Goal: Information Seeking & Learning: Learn about a topic

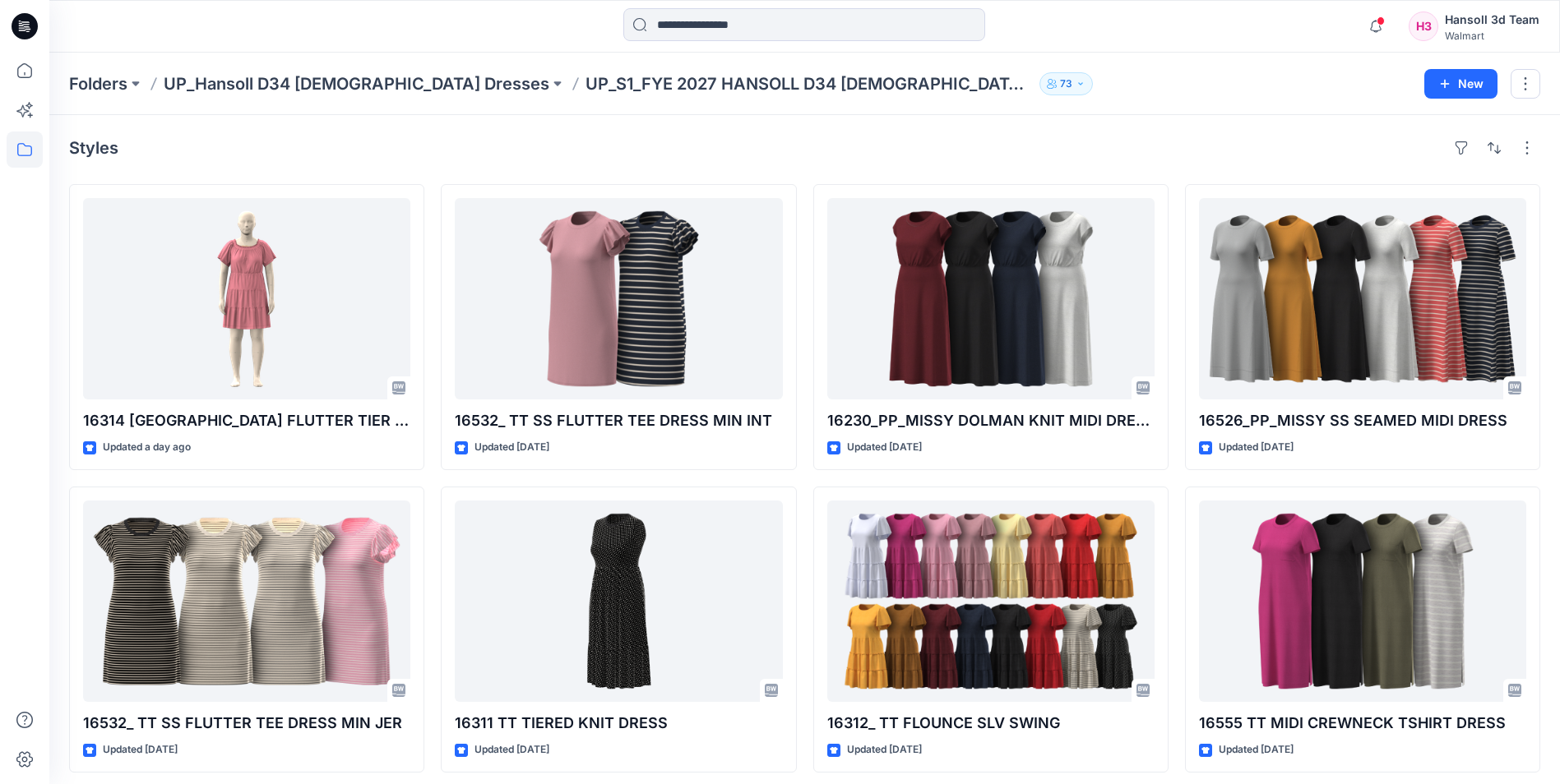
click at [824, 144] on div "Styles" at bounding box center [804, 147] width 1471 height 26
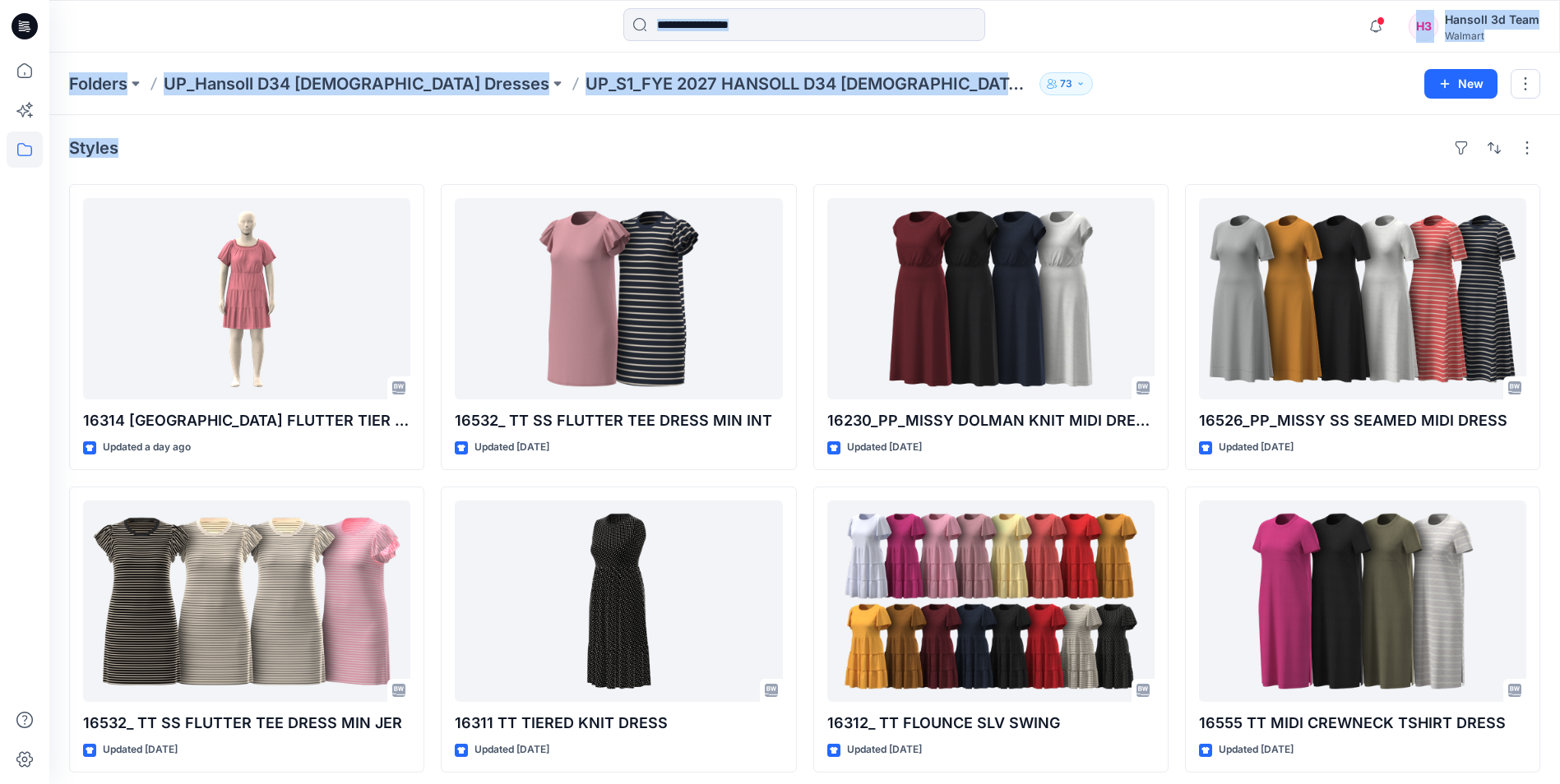
drag, startPoint x: 558, startPoint y: 120, endPoint x: 240, endPoint y: 41, distance: 327.7
click at [240, 41] on div "Notifications Your style FA025672SP26_CROPPED WL SWEATPANT is ready 2 new Color…" at bounding box center [780, 576] width 1560 height 1154
drag, startPoint x: 240, startPoint y: 41, endPoint x: 403, endPoint y: 139, distance: 190.2
click at [403, 139] on div "Styles" at bounding box center [804, 147] width 1471 height 26
drag, startPoint x: 362, startPoint y: 138, endPoint x: 210, endPoint y: 62, distance: 169.9
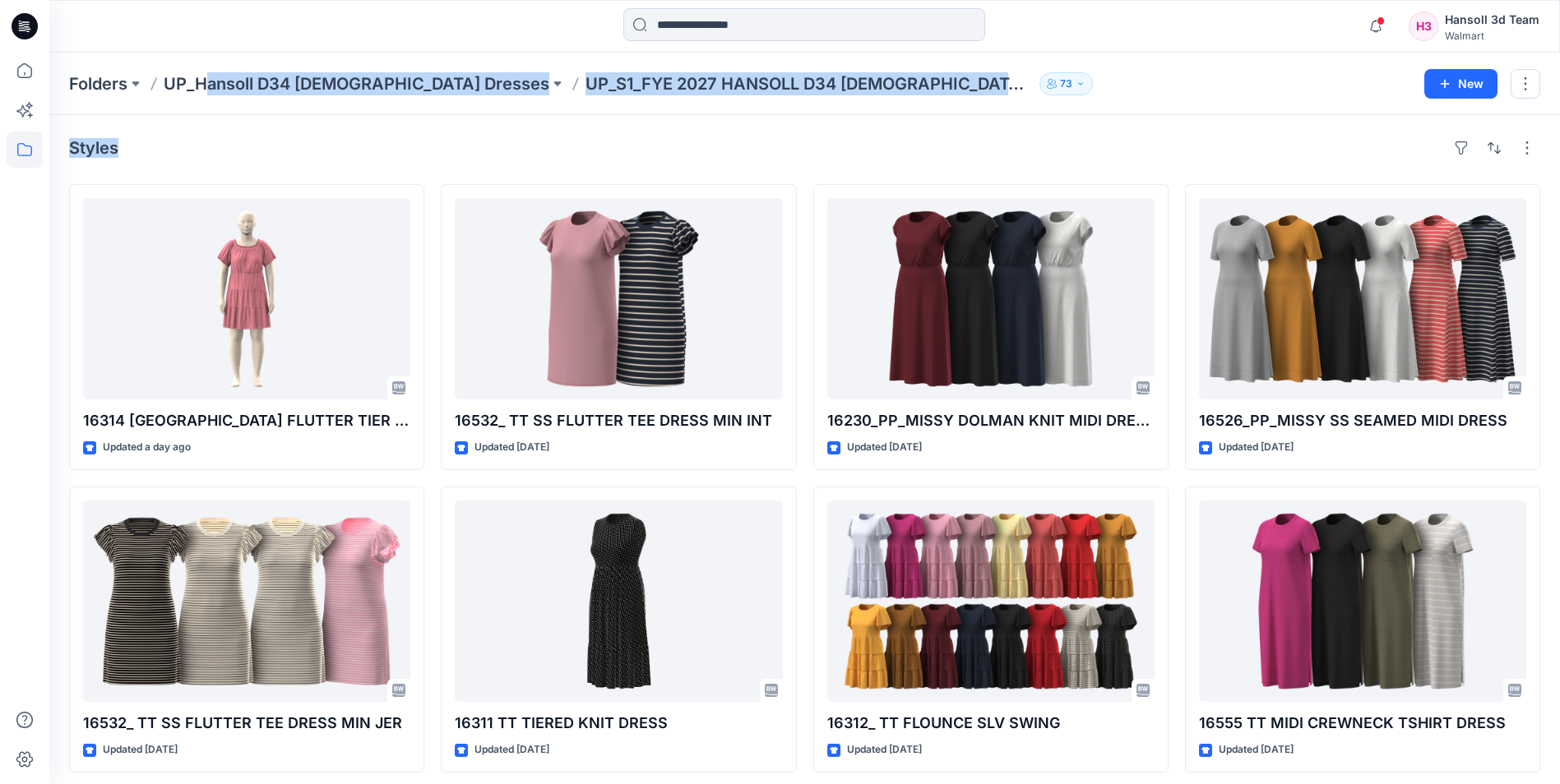
click at [210, 62] on div "Folders UP_Hansoll D34 [DEMOGRAPHIC_DATA] Dresses UP_S1_FYE 2027 HANSOLL D34 [D…" at bounding box center [804, 602] width 1511 height 1101
drag, startPoint x: 210, startPoint y: 62, endPoint x: 381, endPoint y: 129, distance: 183.7
click at [381, 129] on div "Styles 16314 [GEOGRAPHIC_DATA] FLUTTER TIER DRESS MINI INT Updated a day ago 16…" at bounding box center [804, 634] width 1511 height 1038
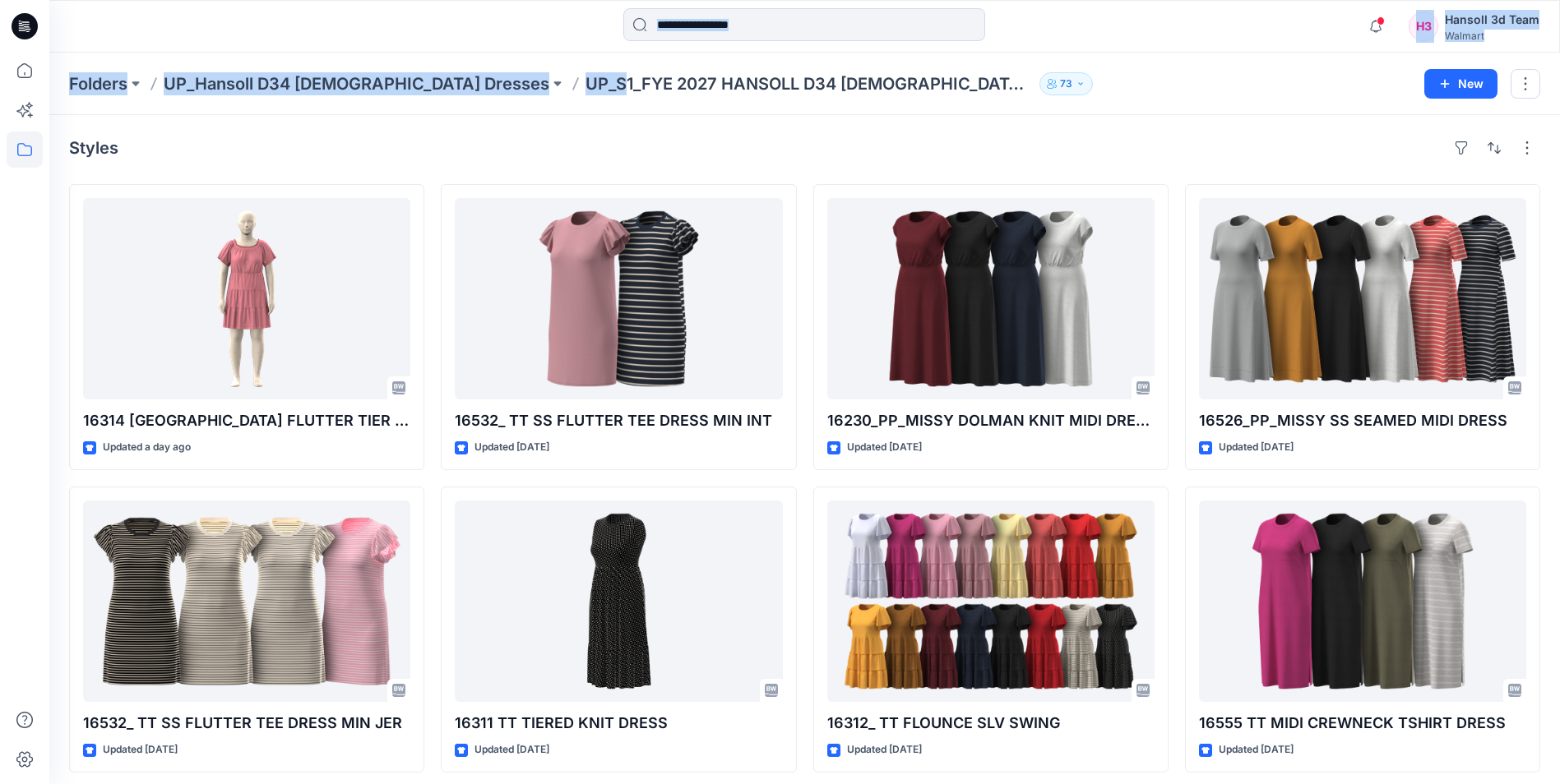
drag, startPoint x: 490, startPoint y: 81, endPoint x: 203, endPoint y: 49, distance: 288.8
click at [203, 49] on div "Notifications Your style FA025672SP26_CROPPED WL SWEATPANT is ready 2 new Color…" at bounding box center [780, 576] width 1560 height 1154
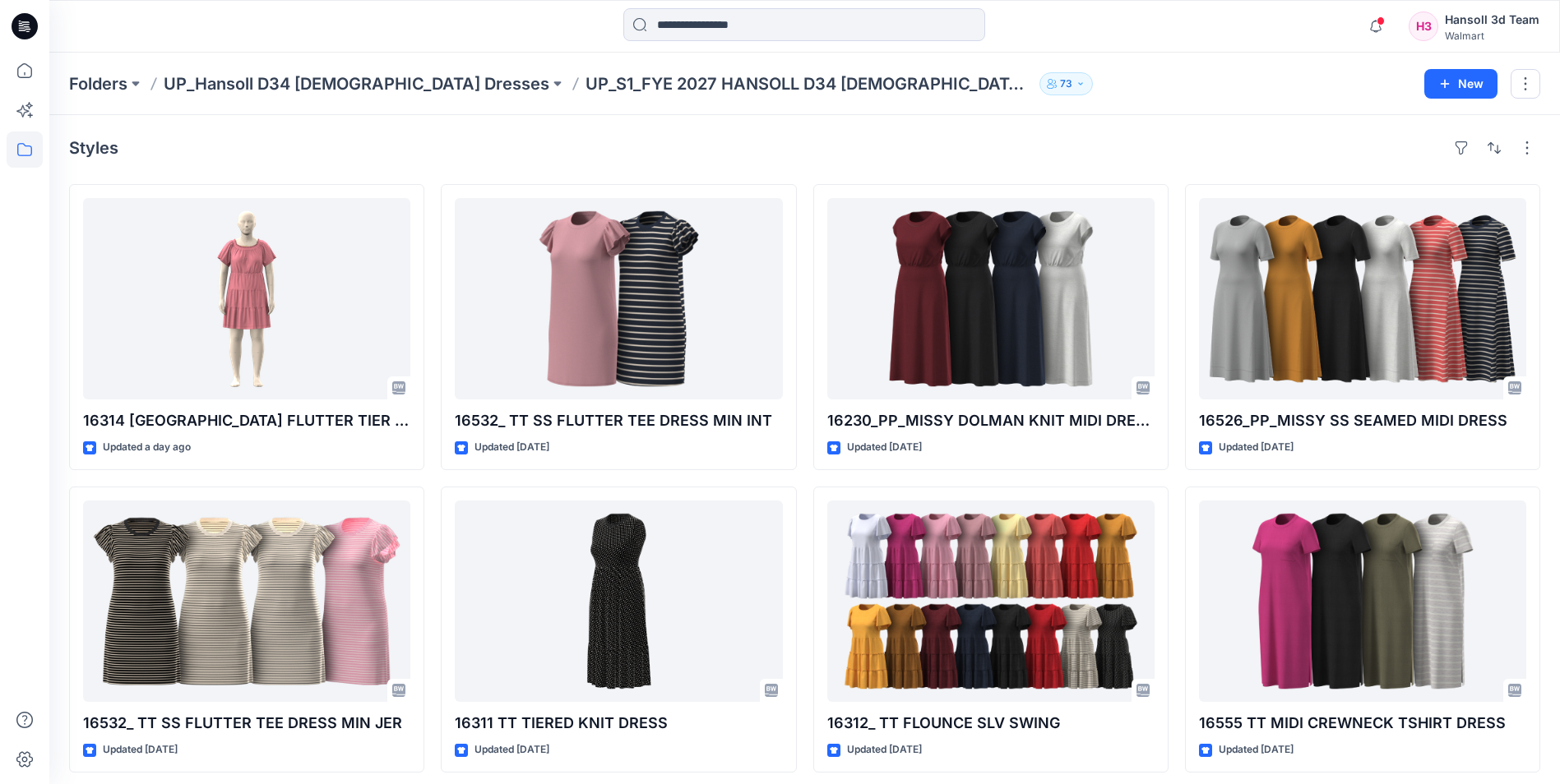
drag, startPoint x: 203, startPoint y: 49, endPoint x: 306, endPoint y: 40, distance: 103.4
click at [306, 40] on div at bounding box center [238, 26] width 378 height 36
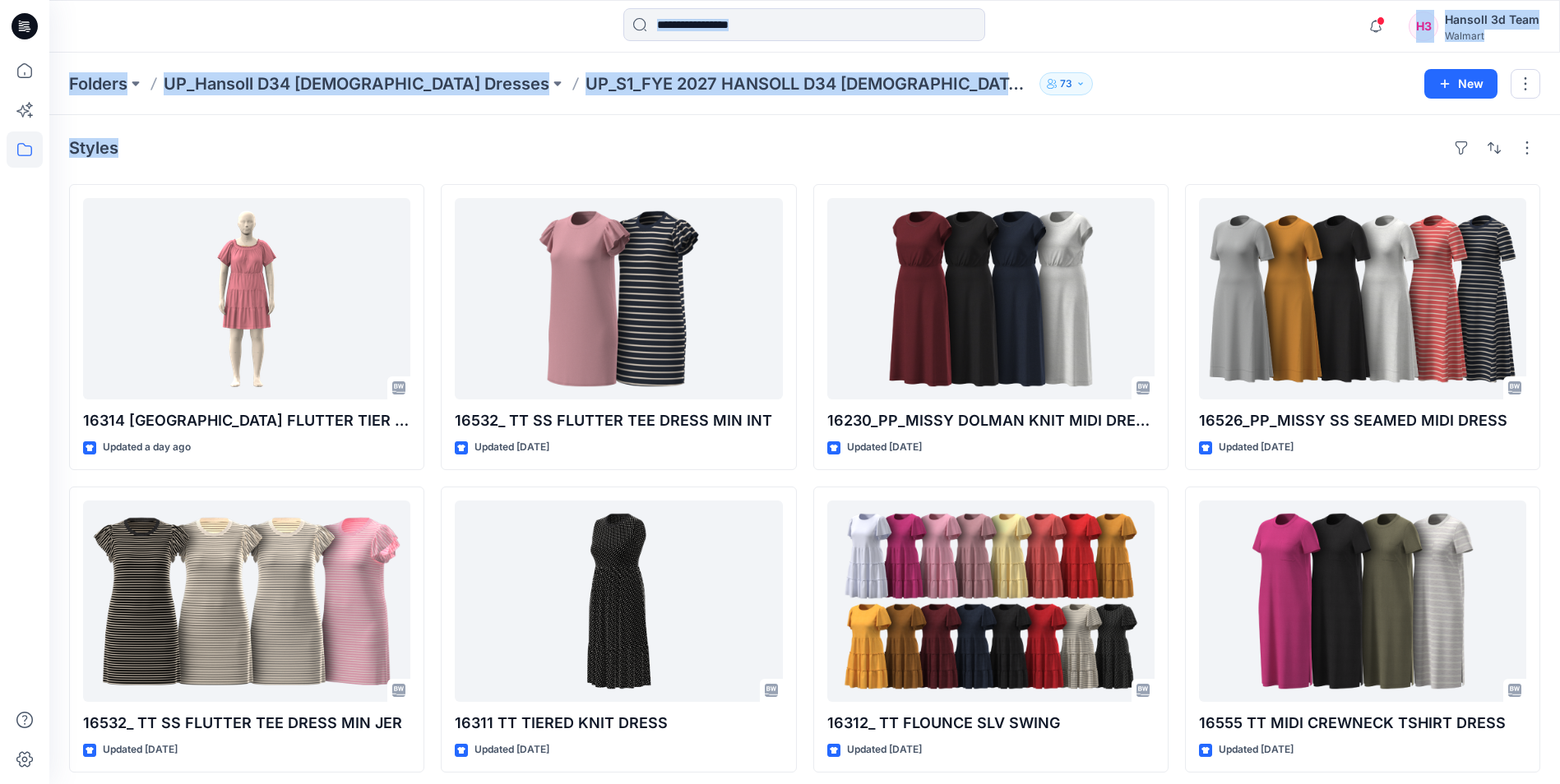
drag, startPoint x: 285, startPoint y: 37, endPoint x: 502, endPoint y: 134, distance: 237.7
click at [502, 134] on div "Notifications Your style FA025672SP26_CROPPED WL SWEATPANT is ready 2 new Color…" at bounding box center [780, 576] width 1560 height 1154
drag, startPoint x: 502, startPoint y: 134, endPoint x: 417, endPoint y: 131, distance: 85.1
click at [417, 131] on div "Styles 16314 [GEOGRAPHIC_DATA] FLUTTER TIER DRESS MINI INT Updated a day ago 16…" at bounding box center [804, 634] width 1511 height 1038
click at [328, 129] on div "Styles 16314 [GEOGRAPHIC_DATA] FLUTTER TIER DRESS MINI INT Updated a day ago 16…" at bounding box center [804, 634] width 1511 height 1038
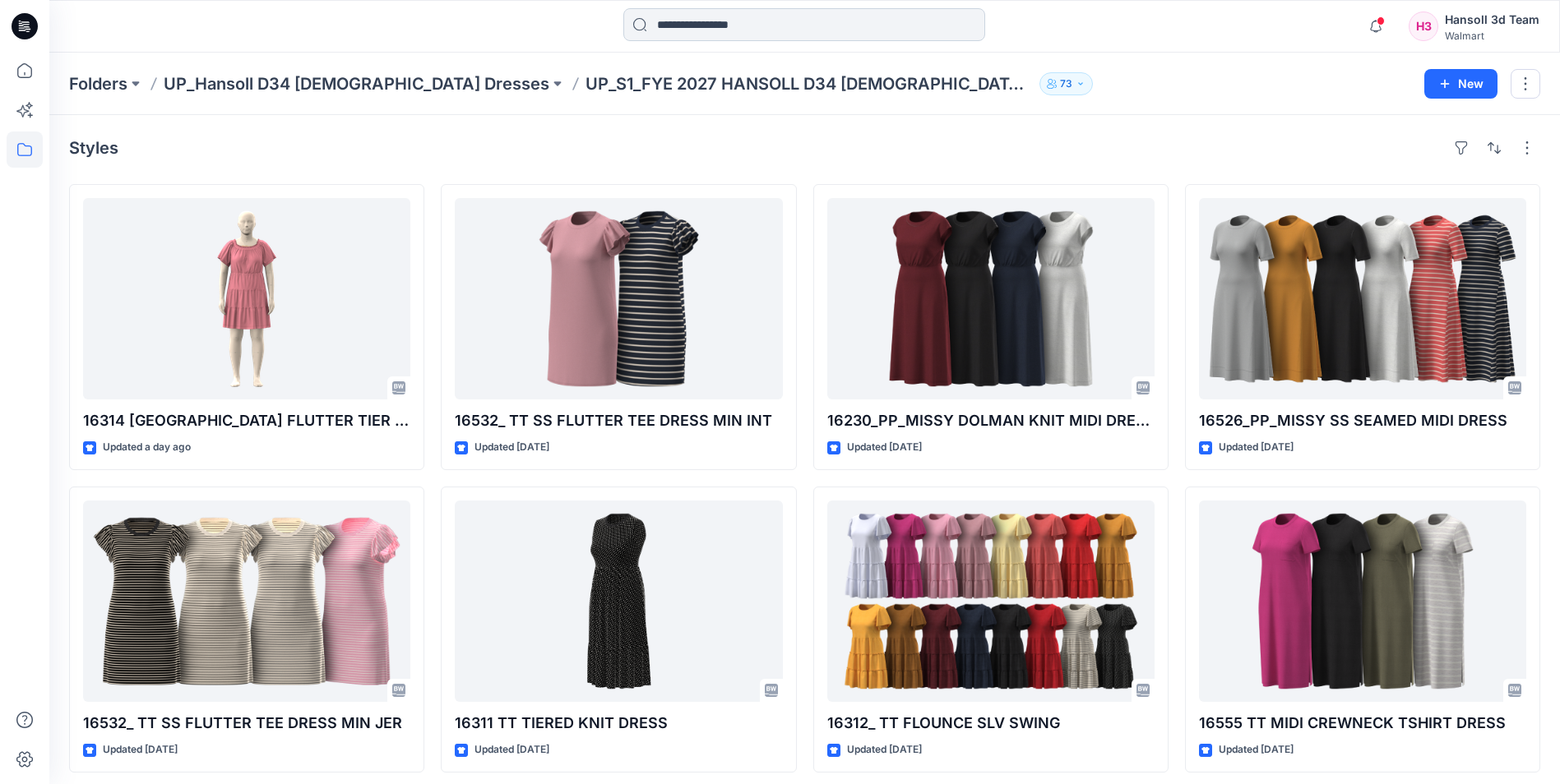
drag, startPoint x: 652, startPoint y: 17, endPoint x: 658, endPoint y: 25, distance: 10.0
click at [656, 23] on input at bounding box center [804, 24] width 362 height 33
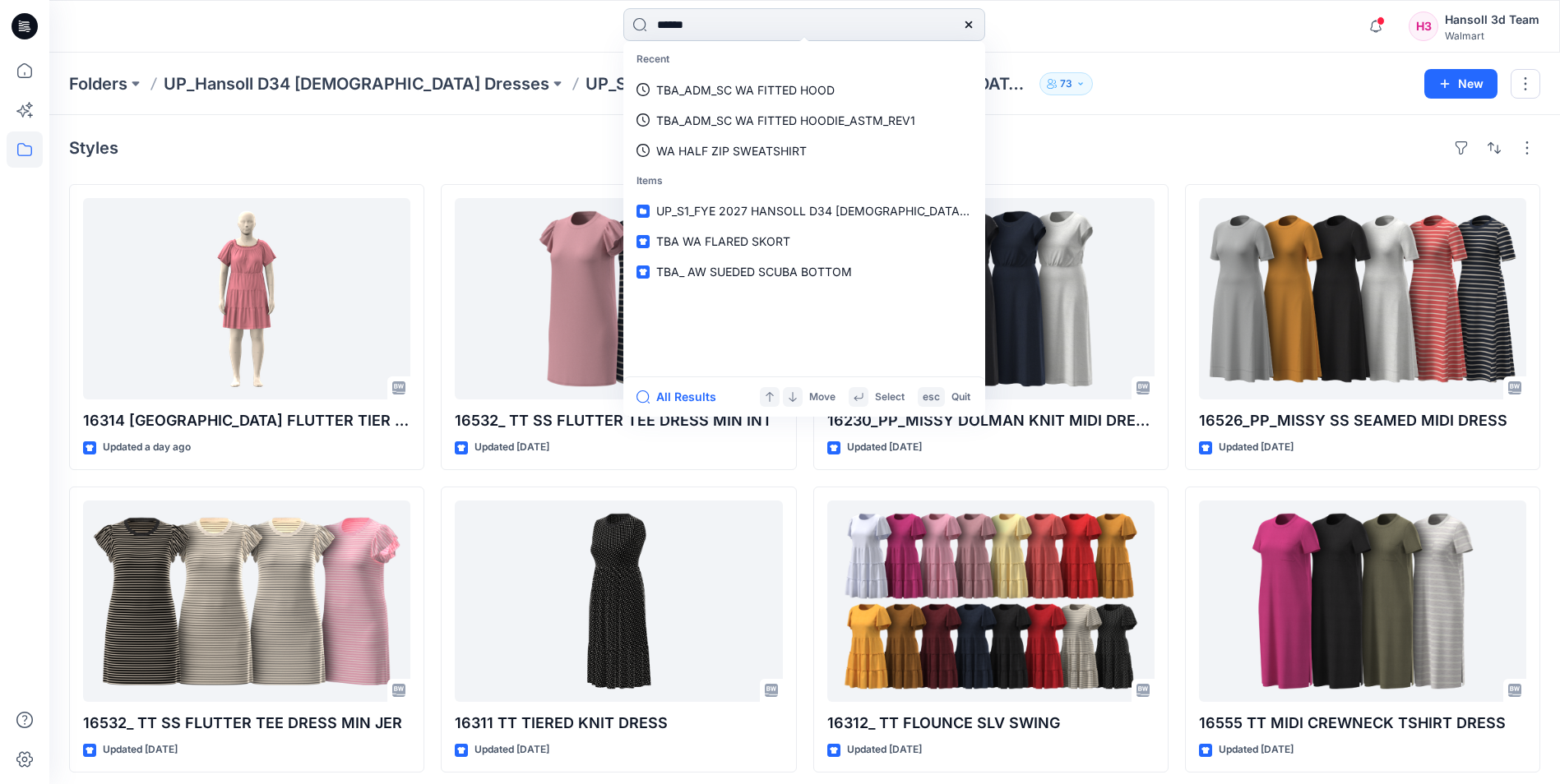
type input "*******"
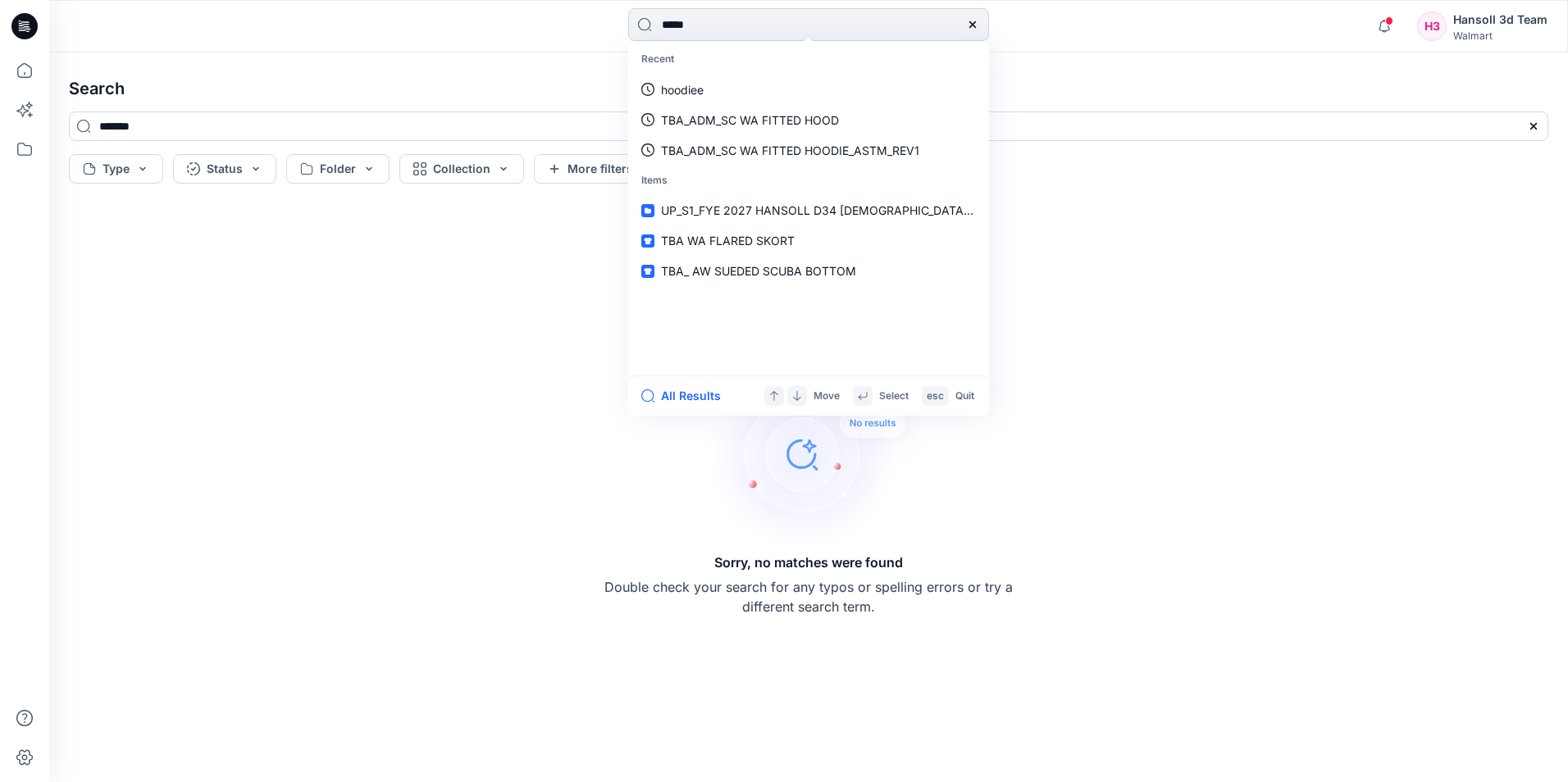
type input "******"
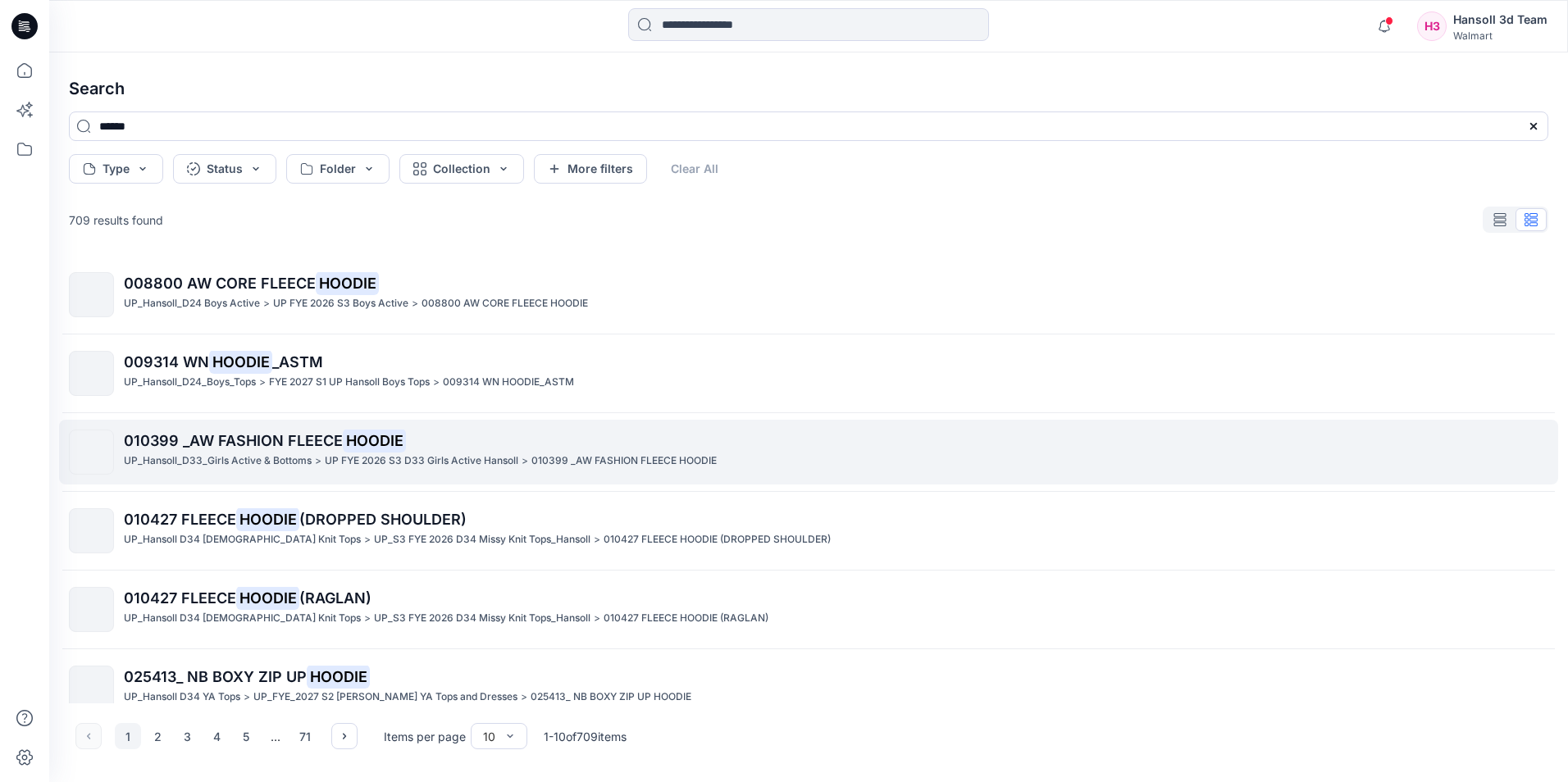
click at [293, 445] on span "010399 _AW FASHION FLEECE" at bounding box center [233, 440] width 219 height 17
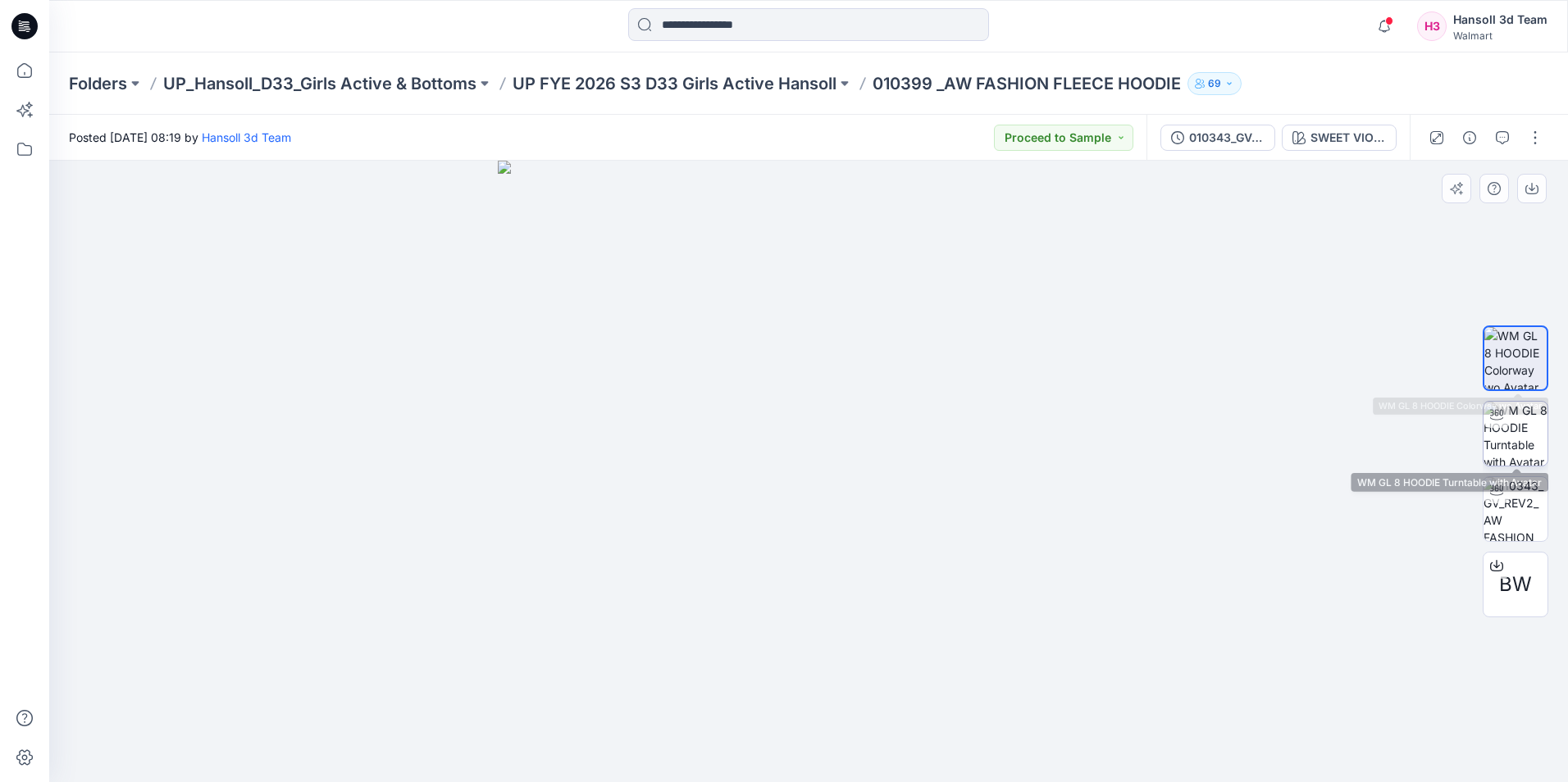
click at [1507, 420] on div at bounding box center [1496, 414] width 26 height 26
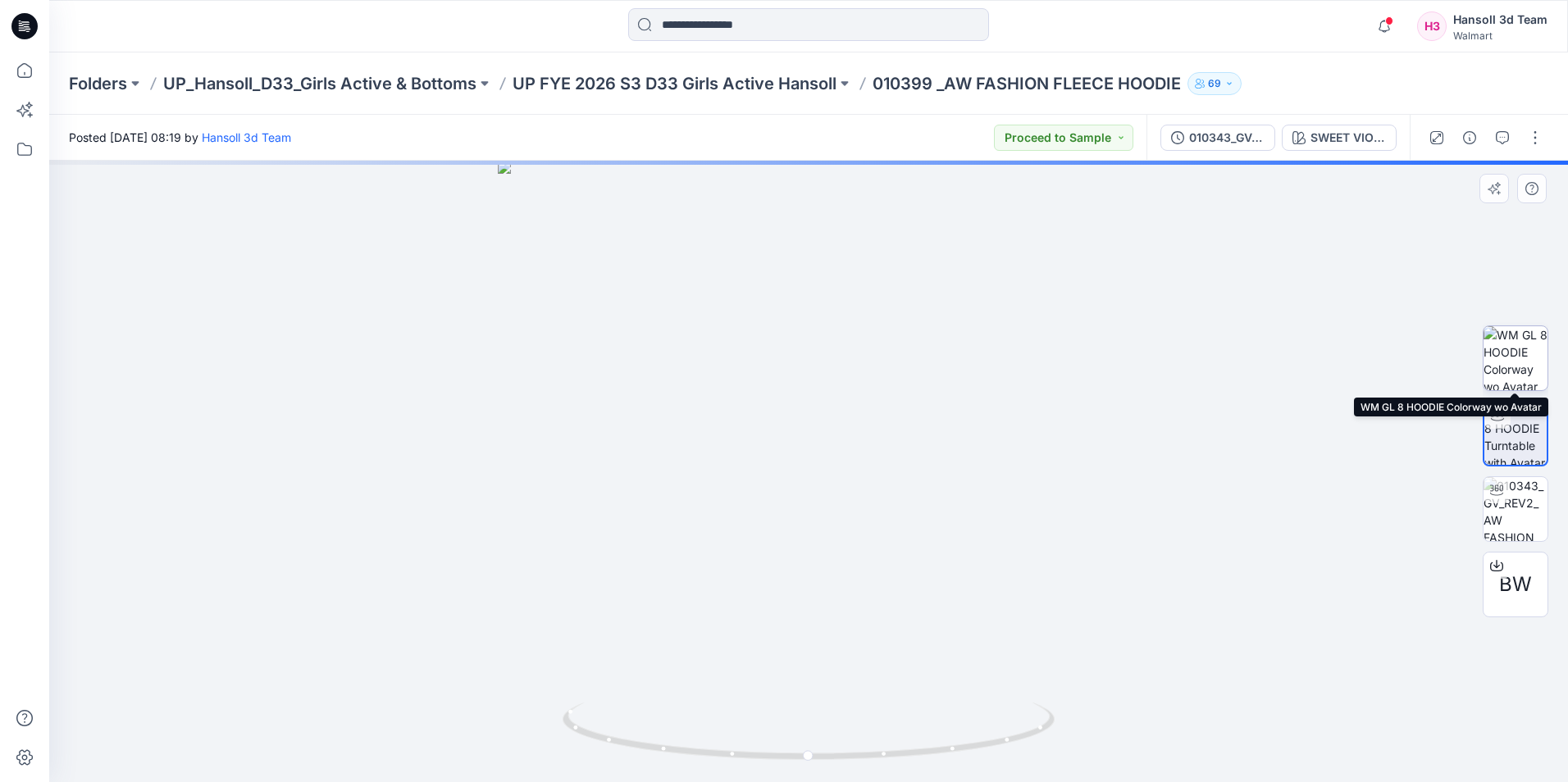
click at [1511, 348] on img at bounding box center [1515, 358] width 64 height 64
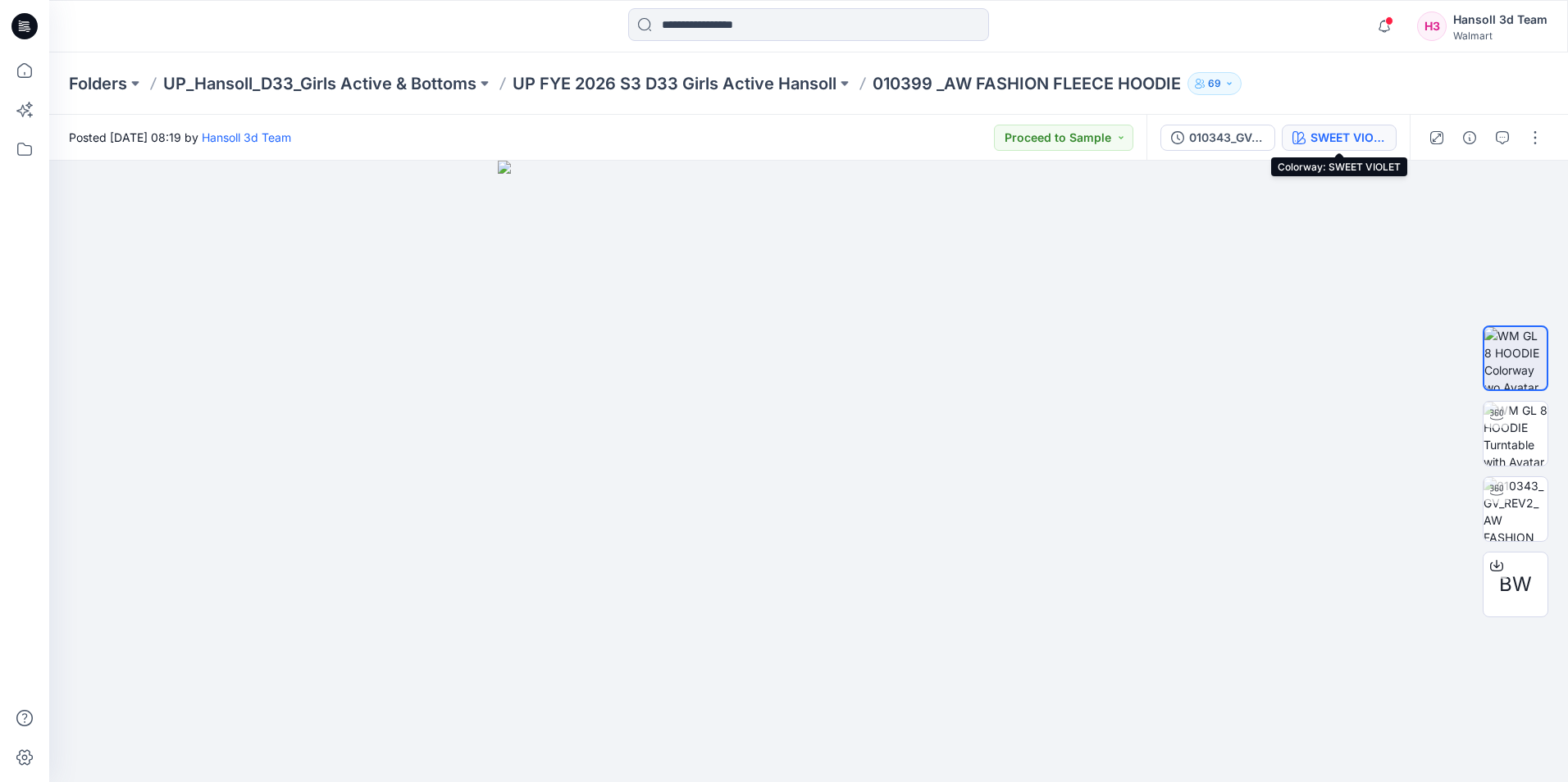
click at [1319, 134] on div "SWEET VIOLET" at bounding box center [1348, 138] width 75 height 18
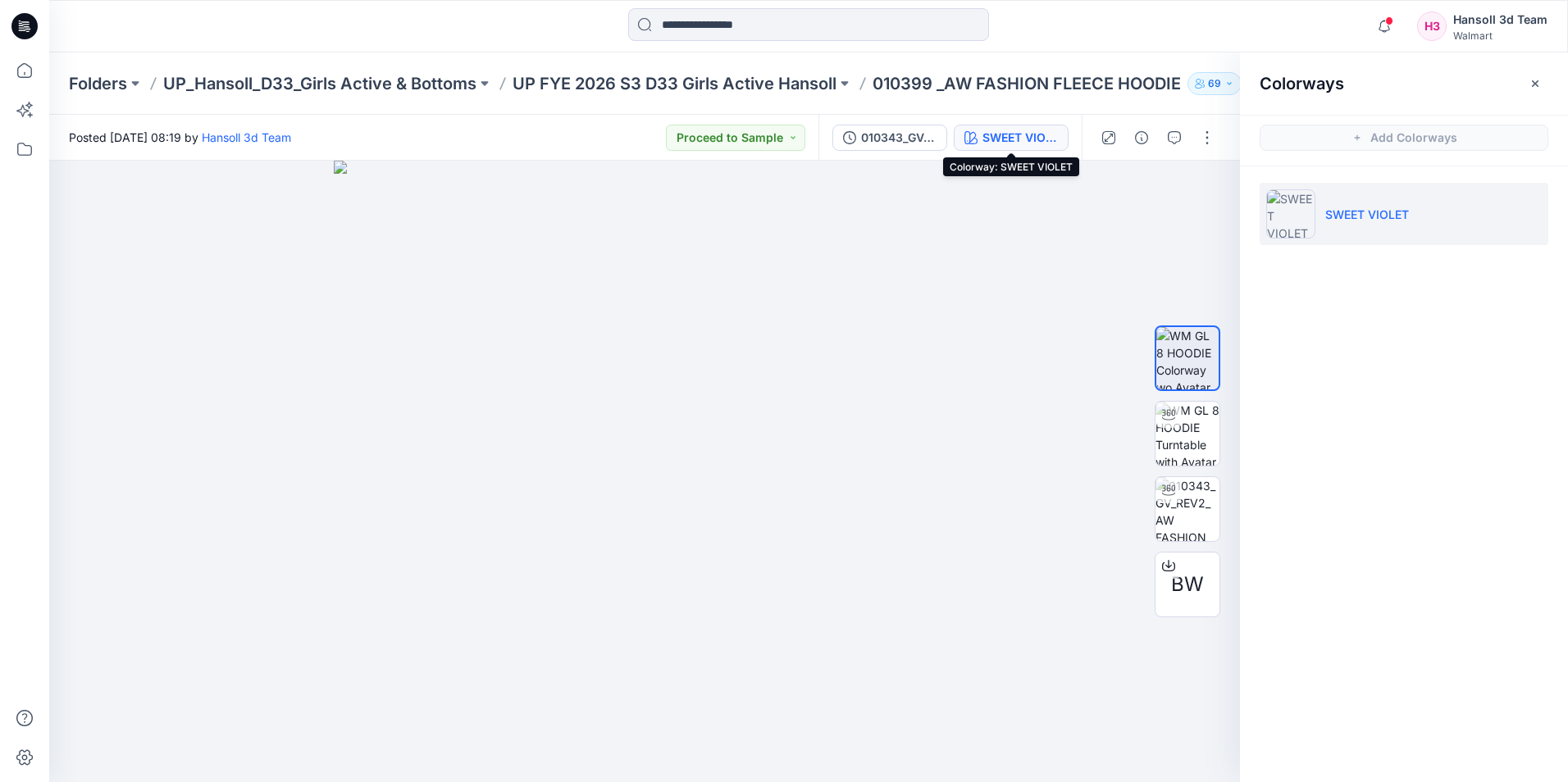
click at [996, 140] on div "SWEET VIOLET" at bounding box center [1020, 138] width 75 height 18
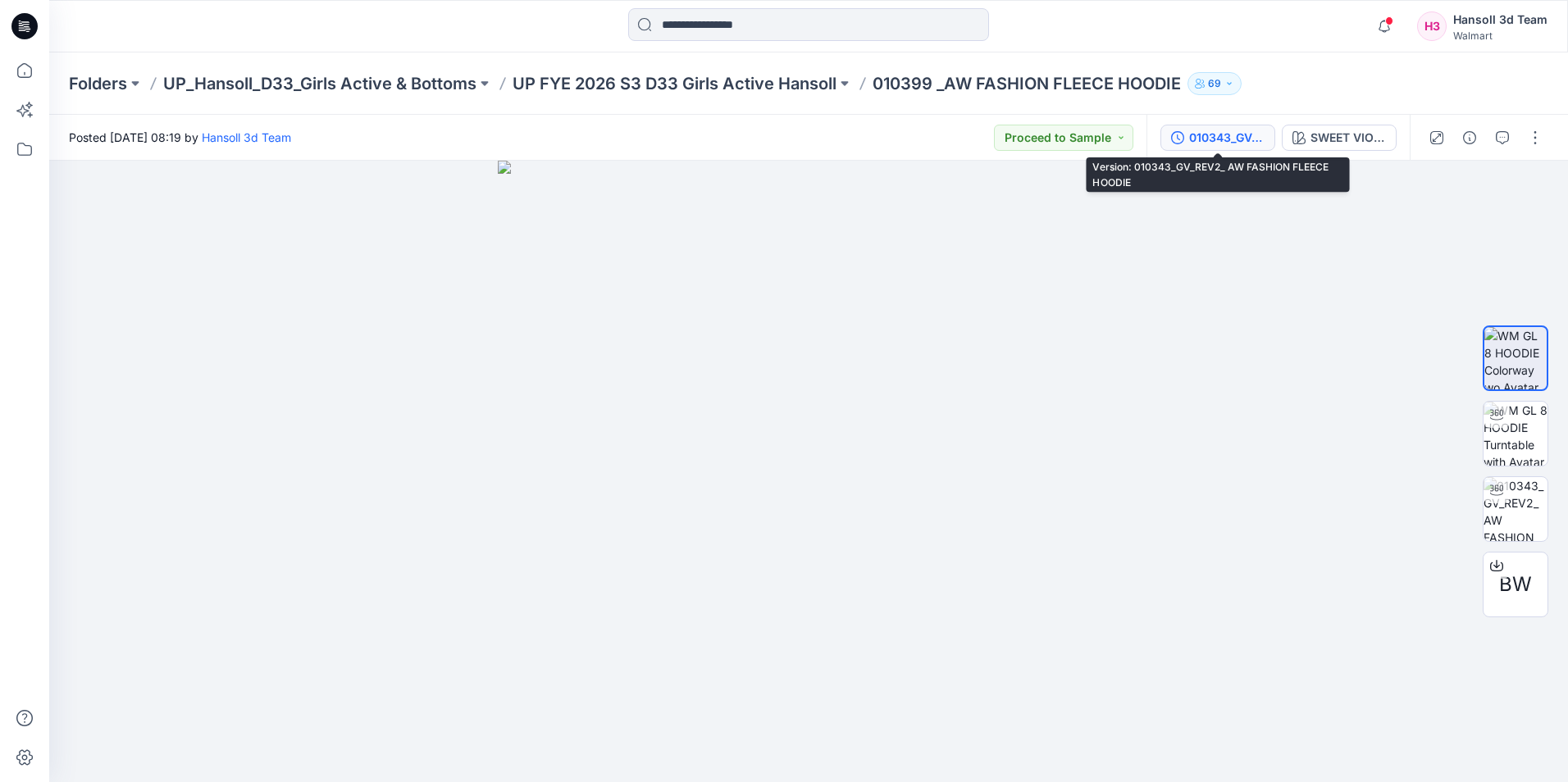
click at [1192, 130] on div "010343_GV_REV2_ AW FASHION FLEECE HOODIE" at bounding box center [1226, 138] width 75 height 18
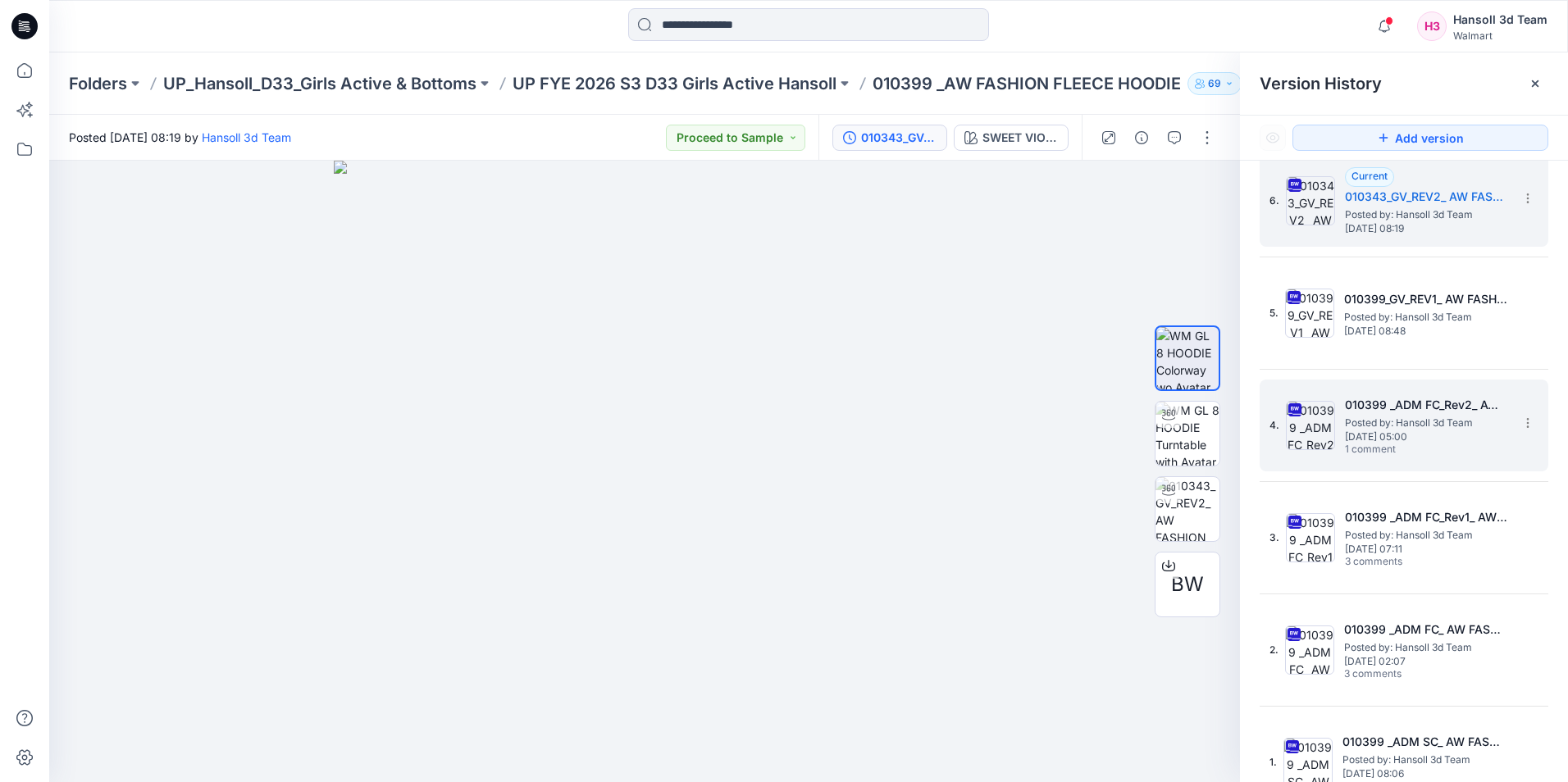
scroll to position [44, 0]
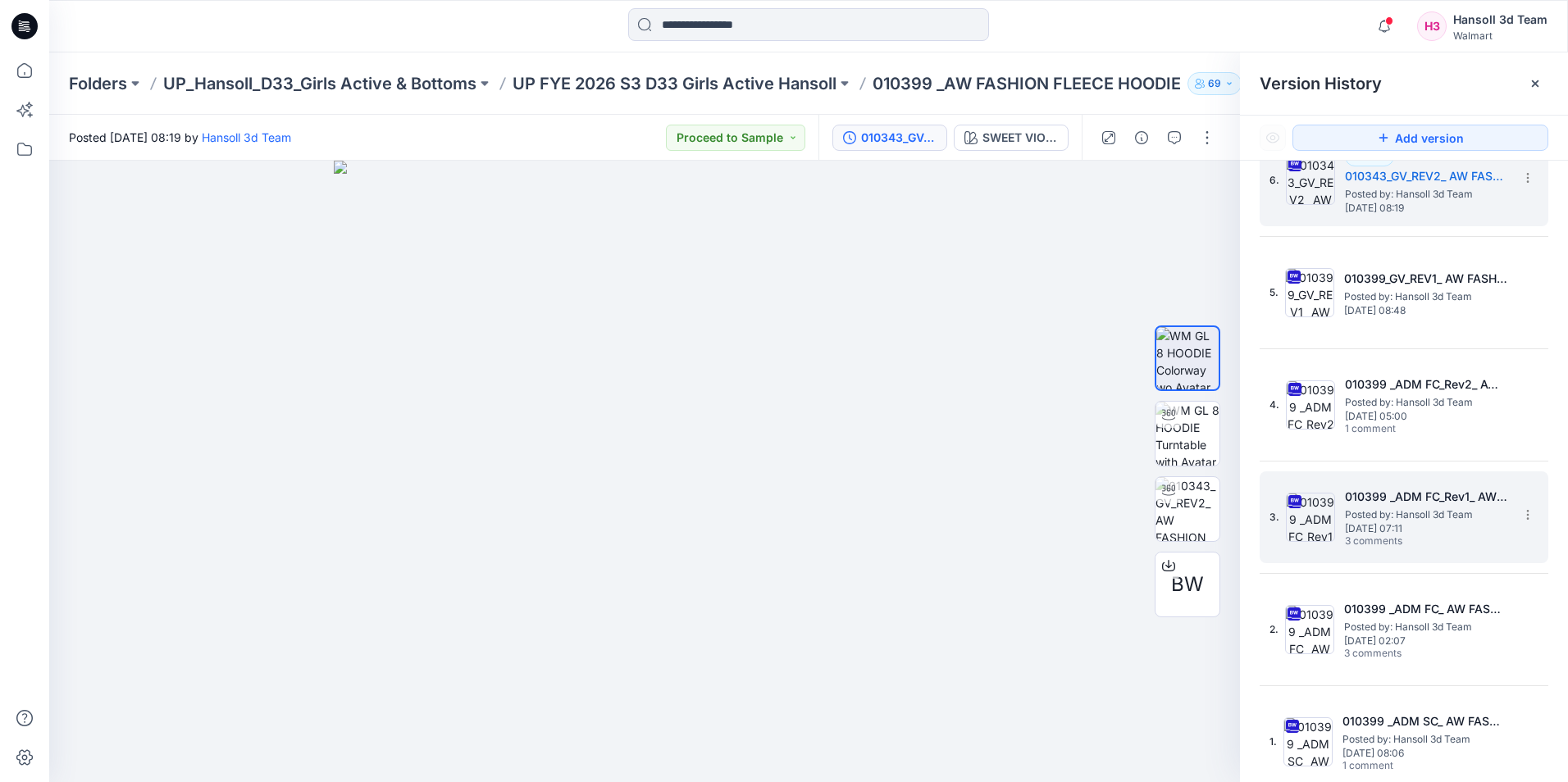
click at [1399, 528] on span "[DATE] 07:11" at bounding box center [1426, 528] width 164 height 12
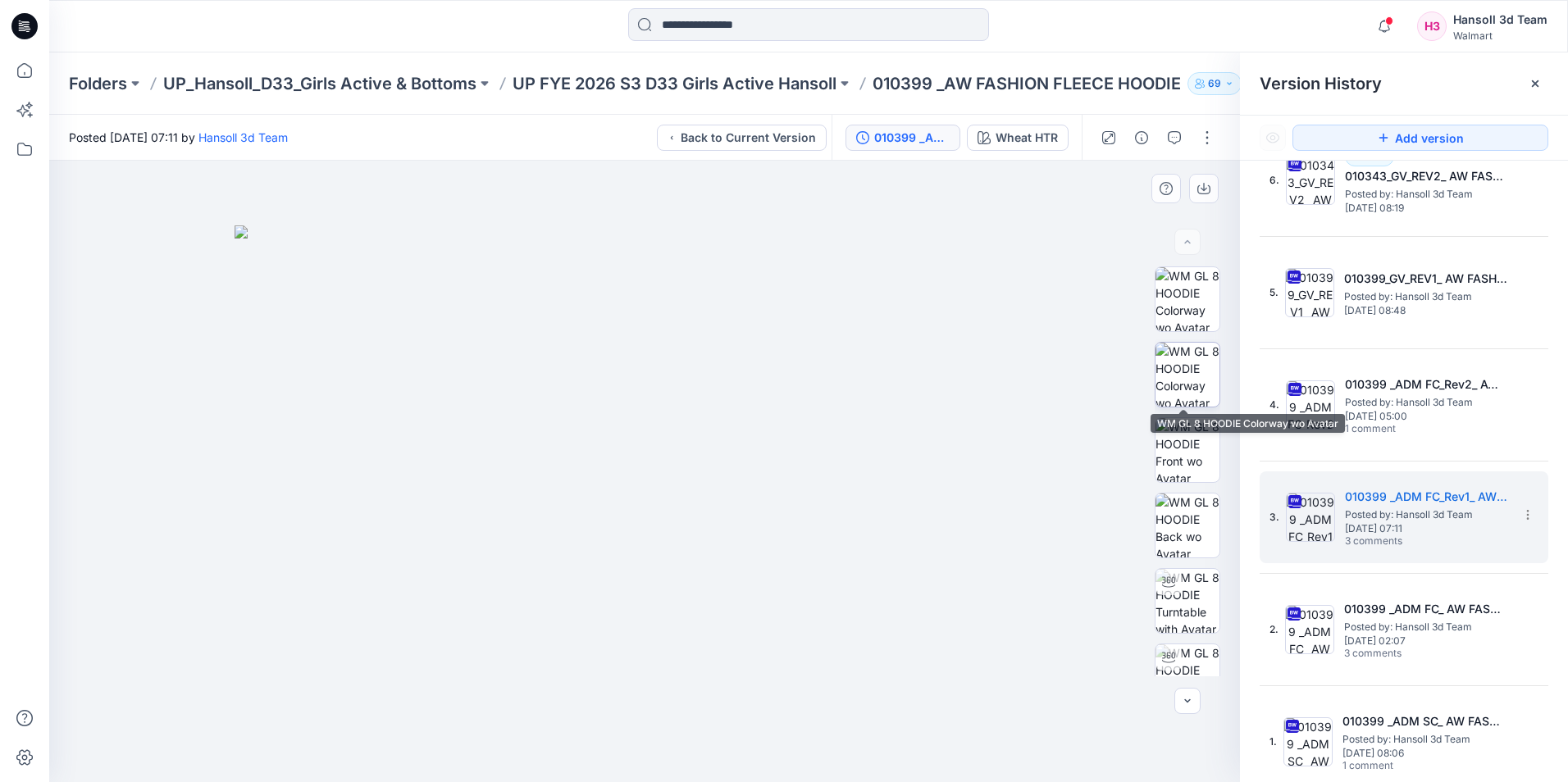
click at [1196, 369] on img at bounding box center [1187, 374] width 64 height 64
drag, startPoint x: 710, startPoint y: 466, endPoint x: 552, endPoint y: 470, distance: 158.1
click at [552, 470] on img at bounding box center [644, 471] width 622 height 621
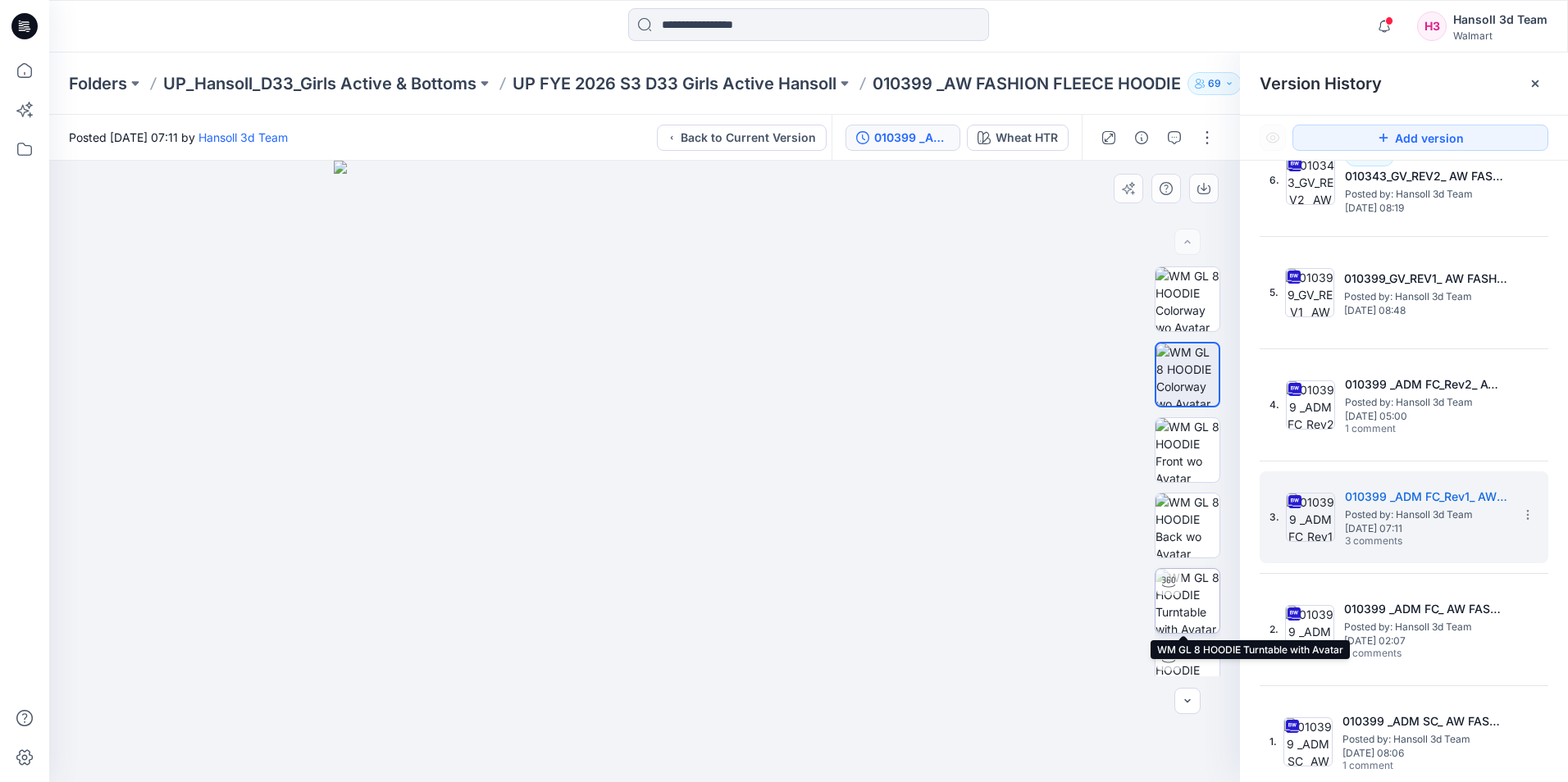
click at [1158, 631] on img at bounding box center [1187, 600] width 64 height 64
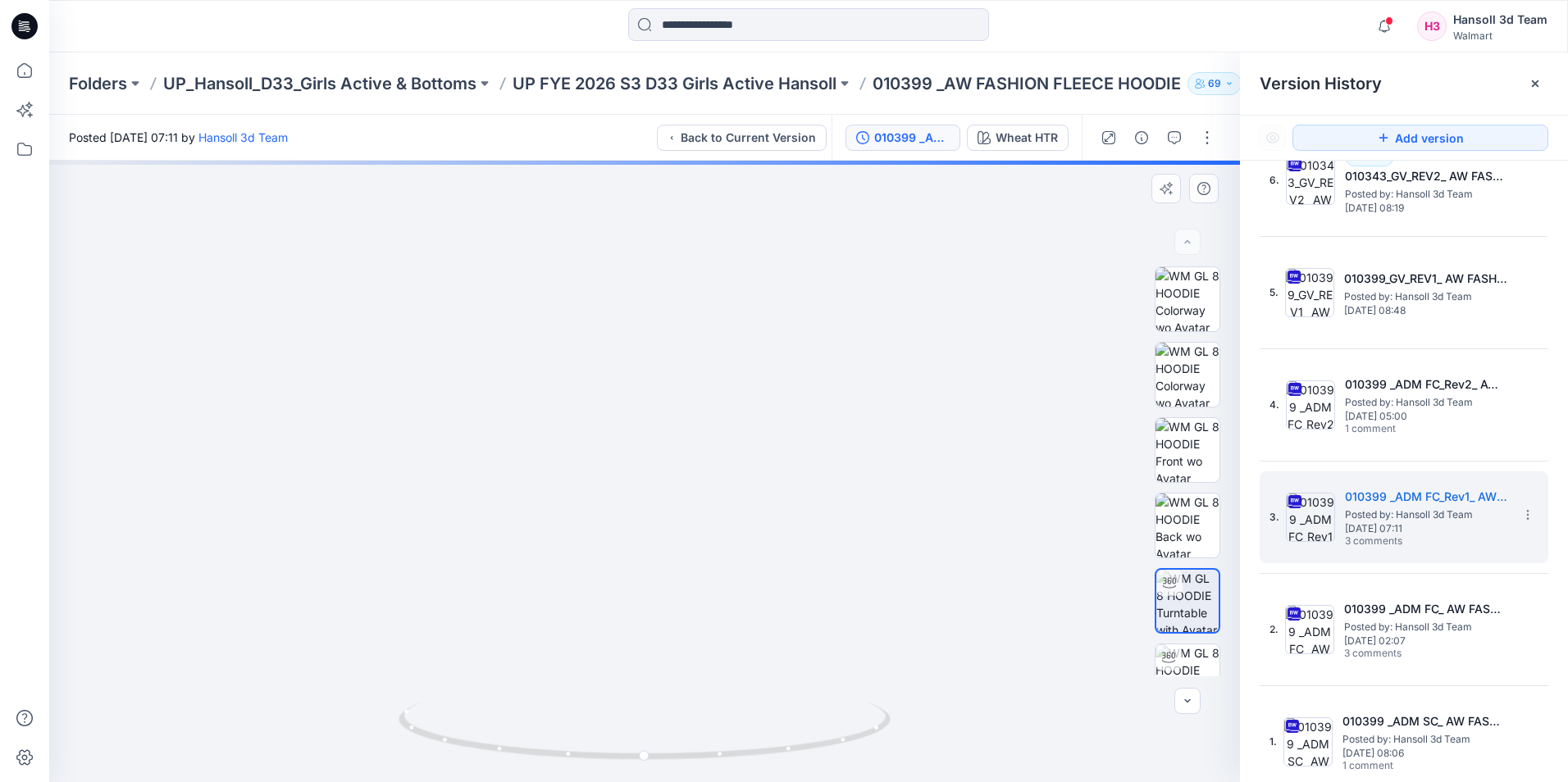
drag, startPoint x: 629, startPoint y: 289, endPoint x: 640, endPoint y: 387, distance: 98.6
drag, startPoint x: 733, startPoint y: 366, endPoint x: 667, endPoint y: 377, distance: 66.9
click at [667, 377] on img at bounding box center [644, 471] width 684 height 621
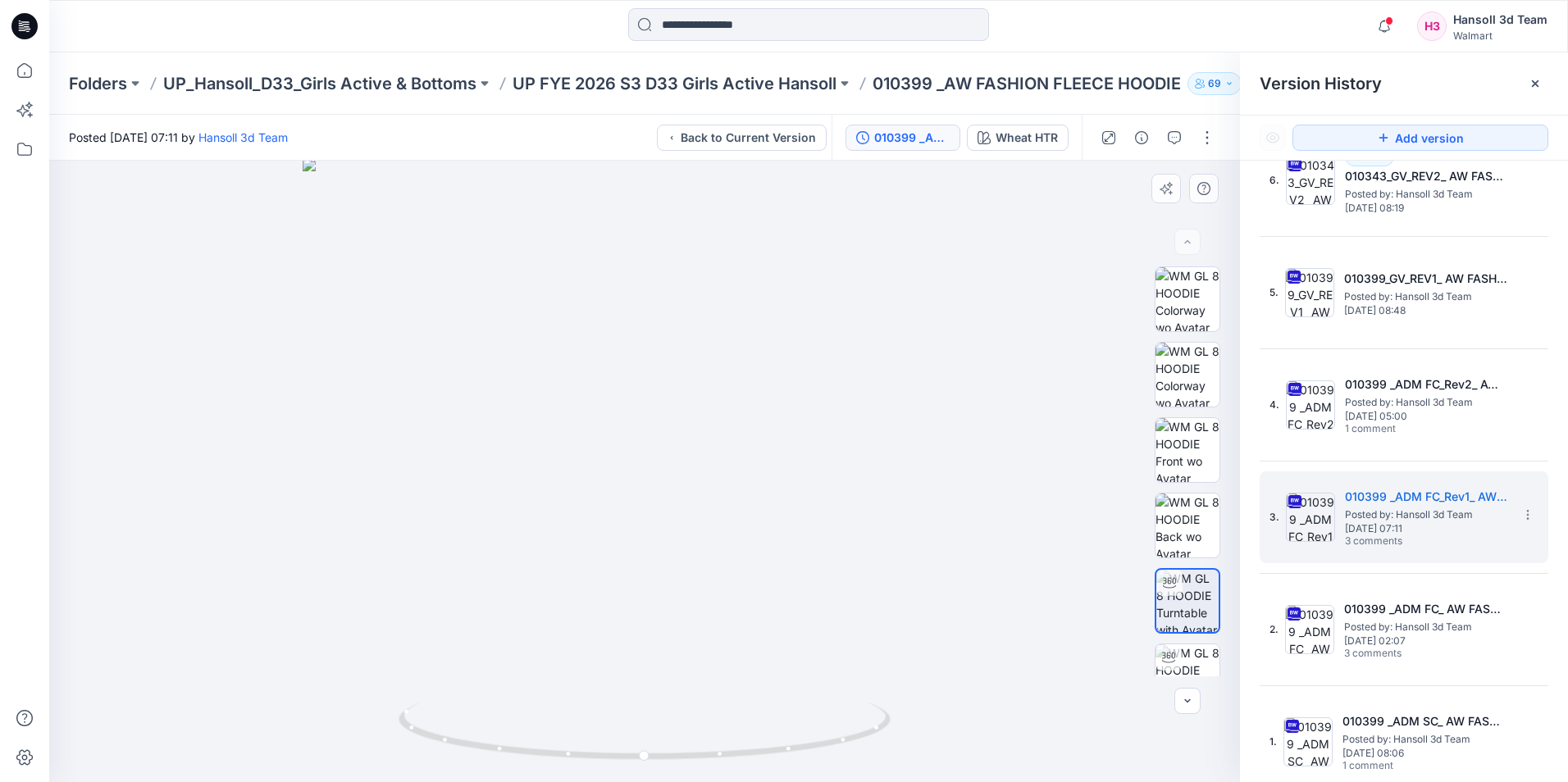
drag, startPoint x: 819, startPoint y: 508, endPoint x: 750, endPoint y: 467, distance: 80.3
click at [532, 501] on img at bounding box center [644, 470] width 684 height 624
drag, startPoint x: 954, startPoint y: 441, endPoint x: 695, endPoint y: 531, distance: 274.2
click at [682, 478] on img at bounding box center [644, 471] width 684 height 621
drag, startPoint x: 650, startPoint y: 767, endPoint x: 662, endPoint y: 762, distance: 13.0
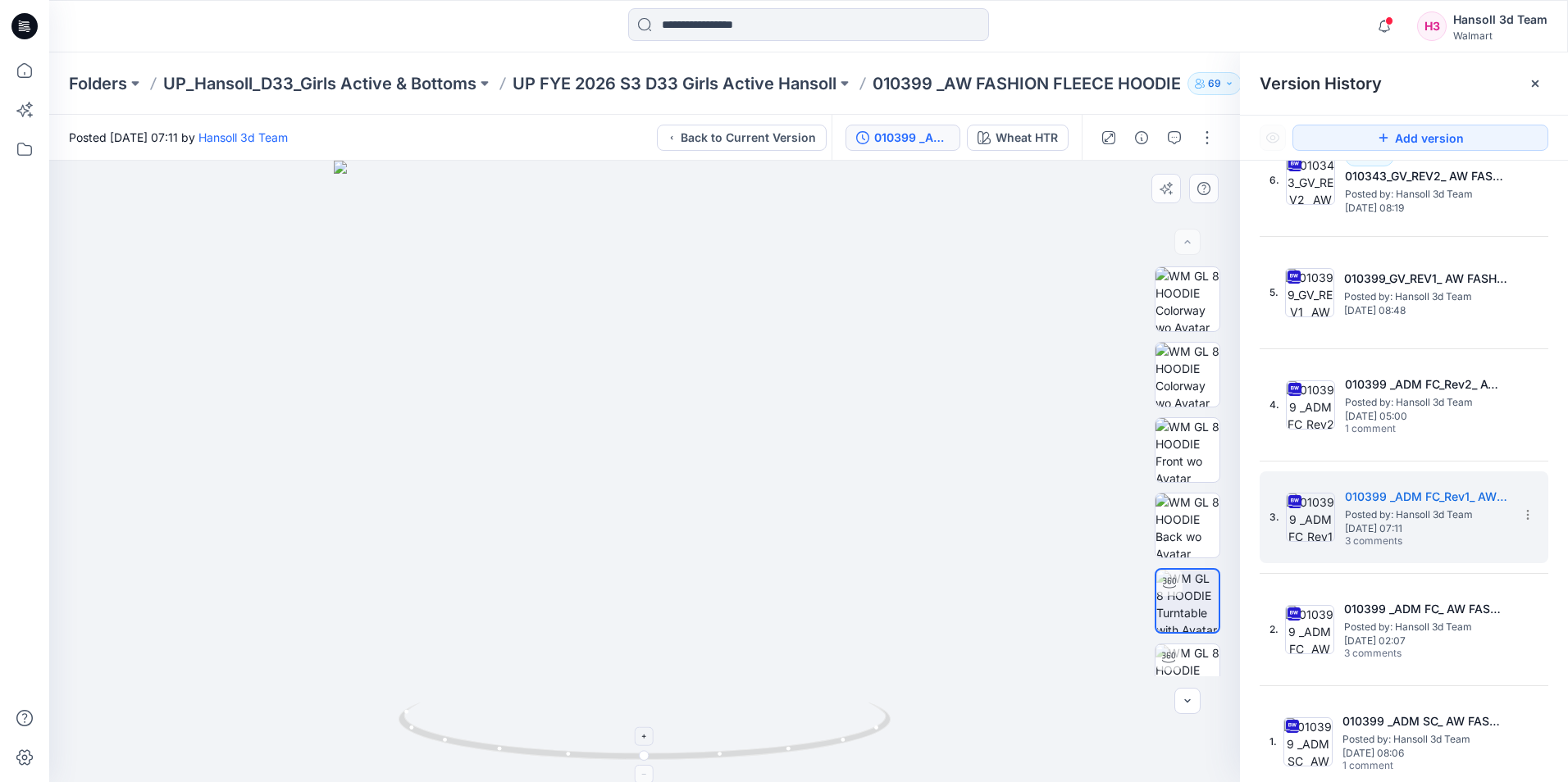
click at [710, 764] on div at bounding box center [644, 471] width 1190 height 621
drag, startPoint x: 639, startPoint y: 761, endPoint x: 1039, endPoint y: 713, distance: 402.9
click at [1039, 713] on div at bounding box center [644, 471] width 1190 height 621
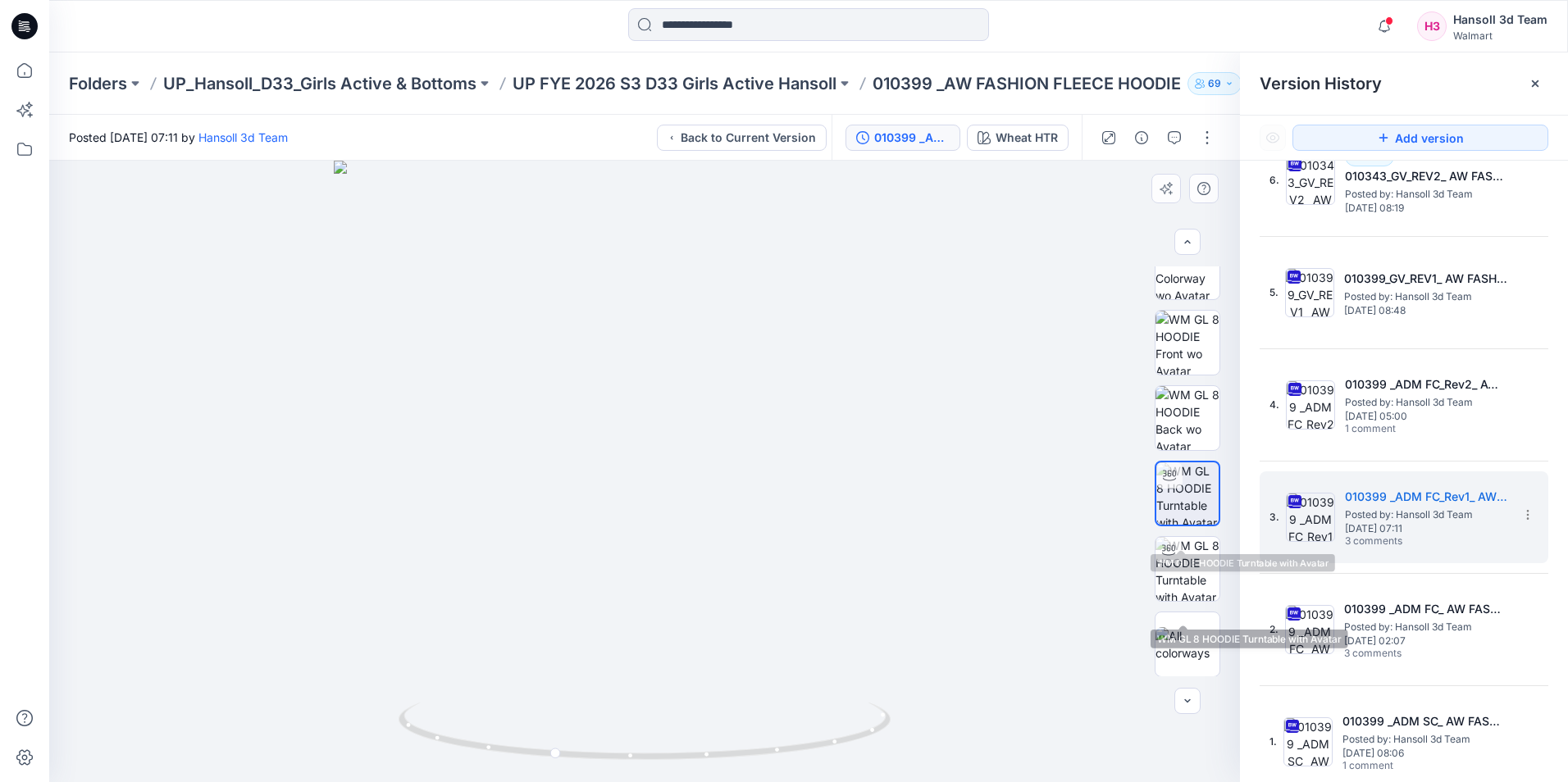
scroll to position [109, 0]
click at [1198, 565] on img at bounding box center [1187, 568] width 64 height 64
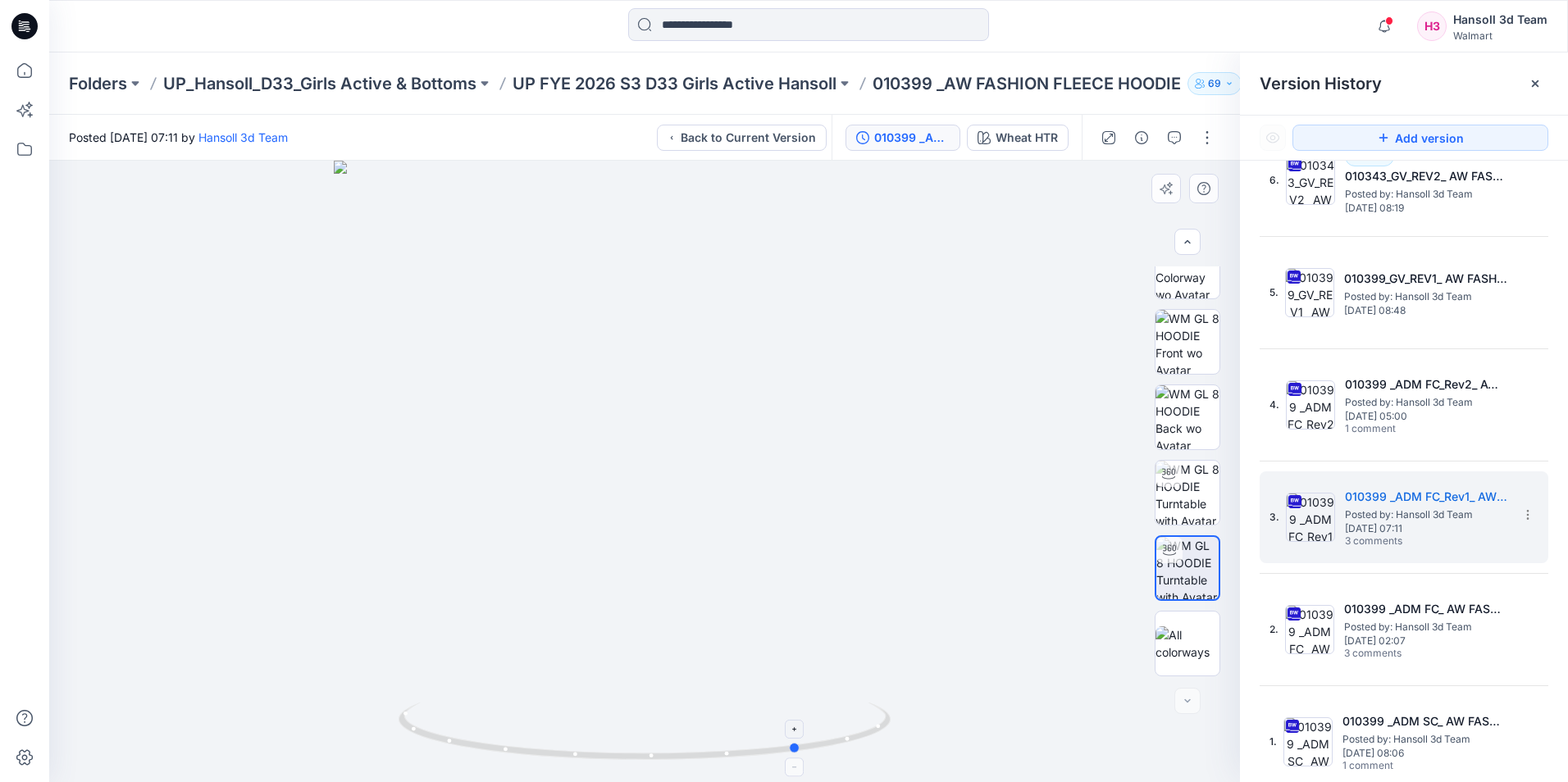
drag, startPoint x: 632, startPoint y: 755, endPoint x: 778, endPoint y: 757, distance: 146.0
click at [778, 757] on icon at bounding box center [646, 733] width 496 height 62
drag, startPoint x: 650, startPoint y: 768, endPoint x: 796, endPoint y: 751, distance: 147.0
click at [796, 751] on div at bounding box center [644, 471] width 1190 height 621
drag, startPoint x: 664, startPoint y: 762, endPoint x: 370, endPoint y: 729, distance: 295.8
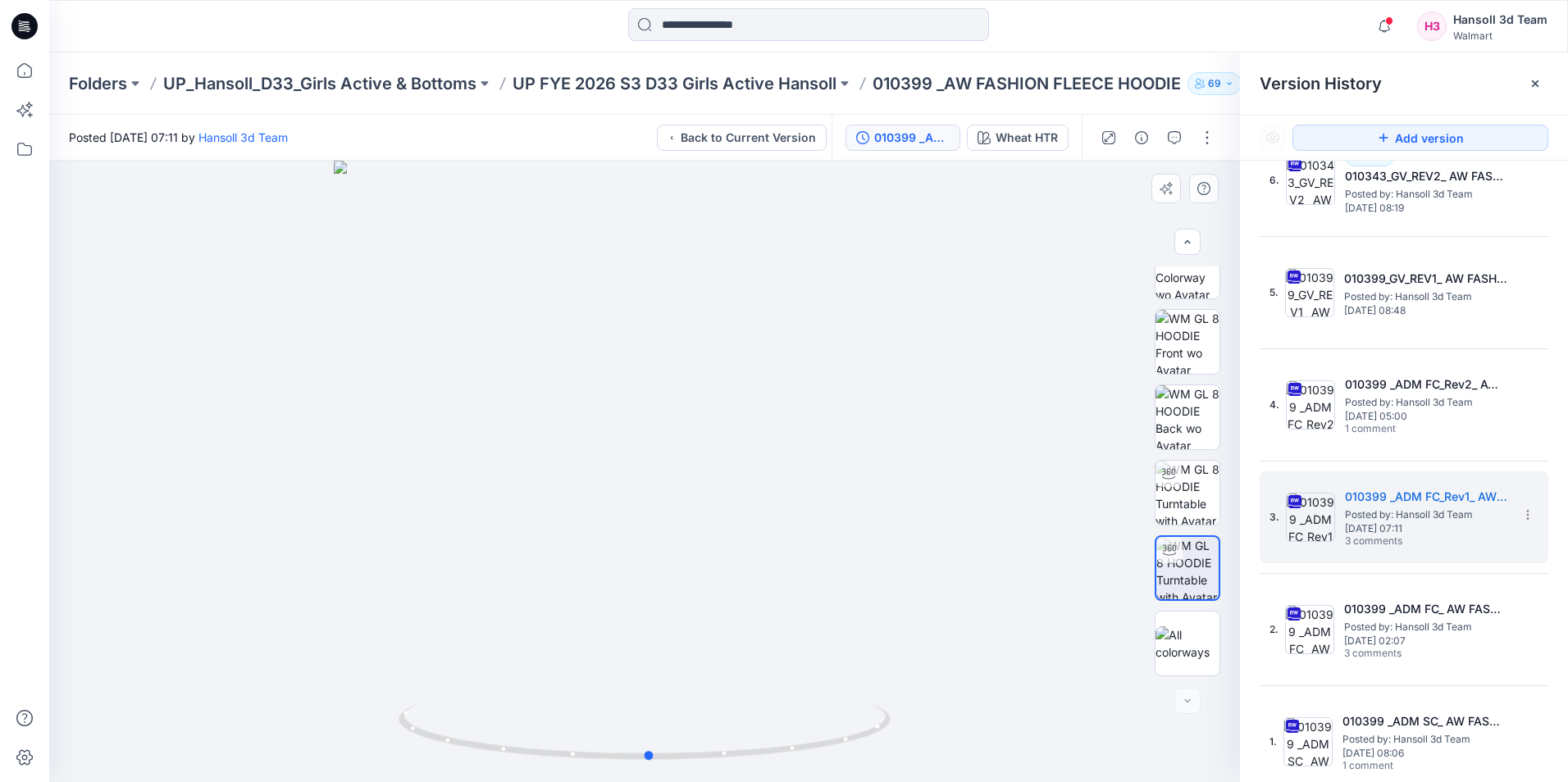
click at [370, 729] on div at bounding box center [644, 471] width 1190 height 621
click at [285, 215] on div at bounding box center [644, 471] width 1190 height 621
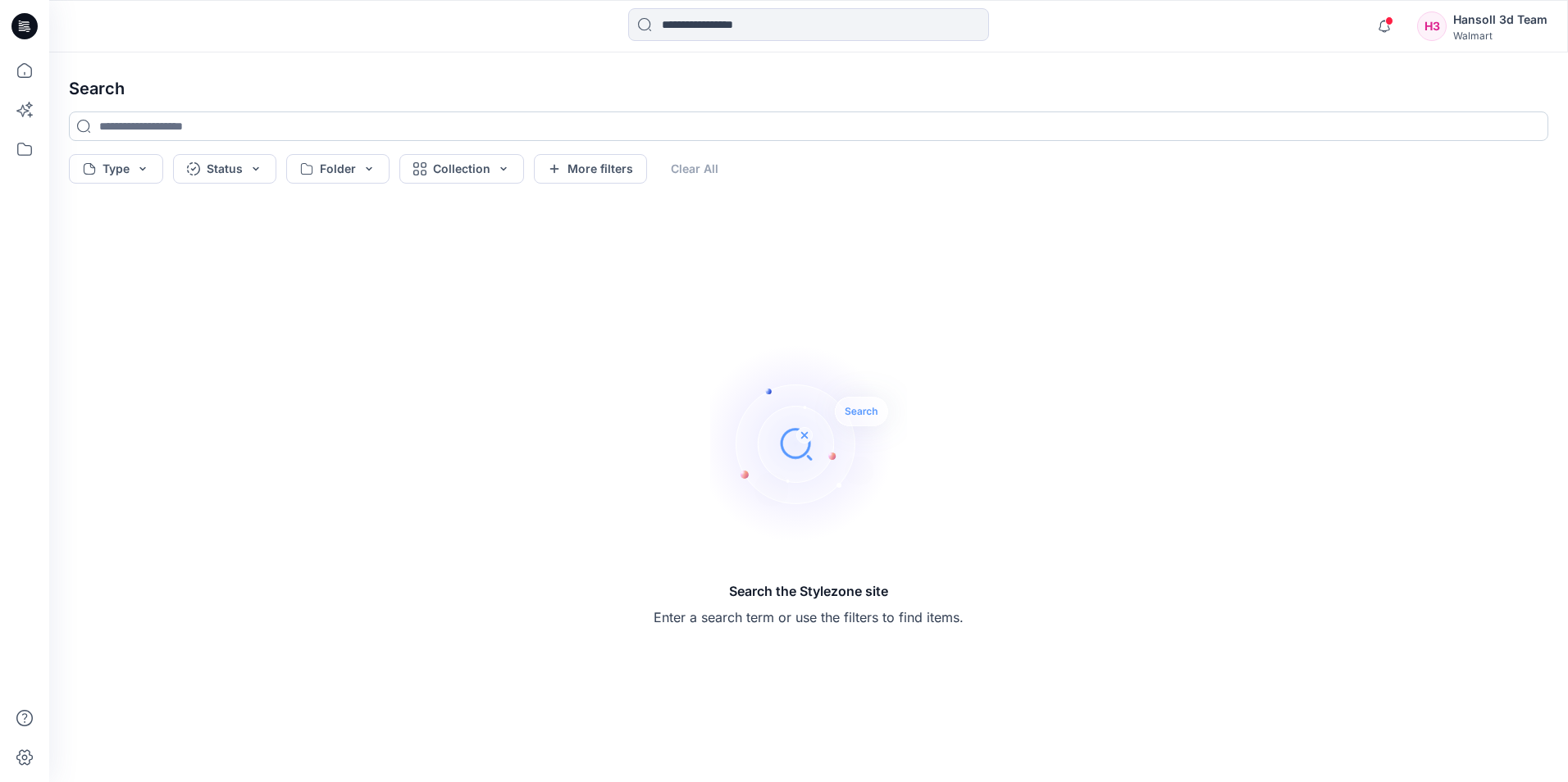
click at [257, 129] on input at bounding box center [808, 126] width 1479 height 30
type input "******"
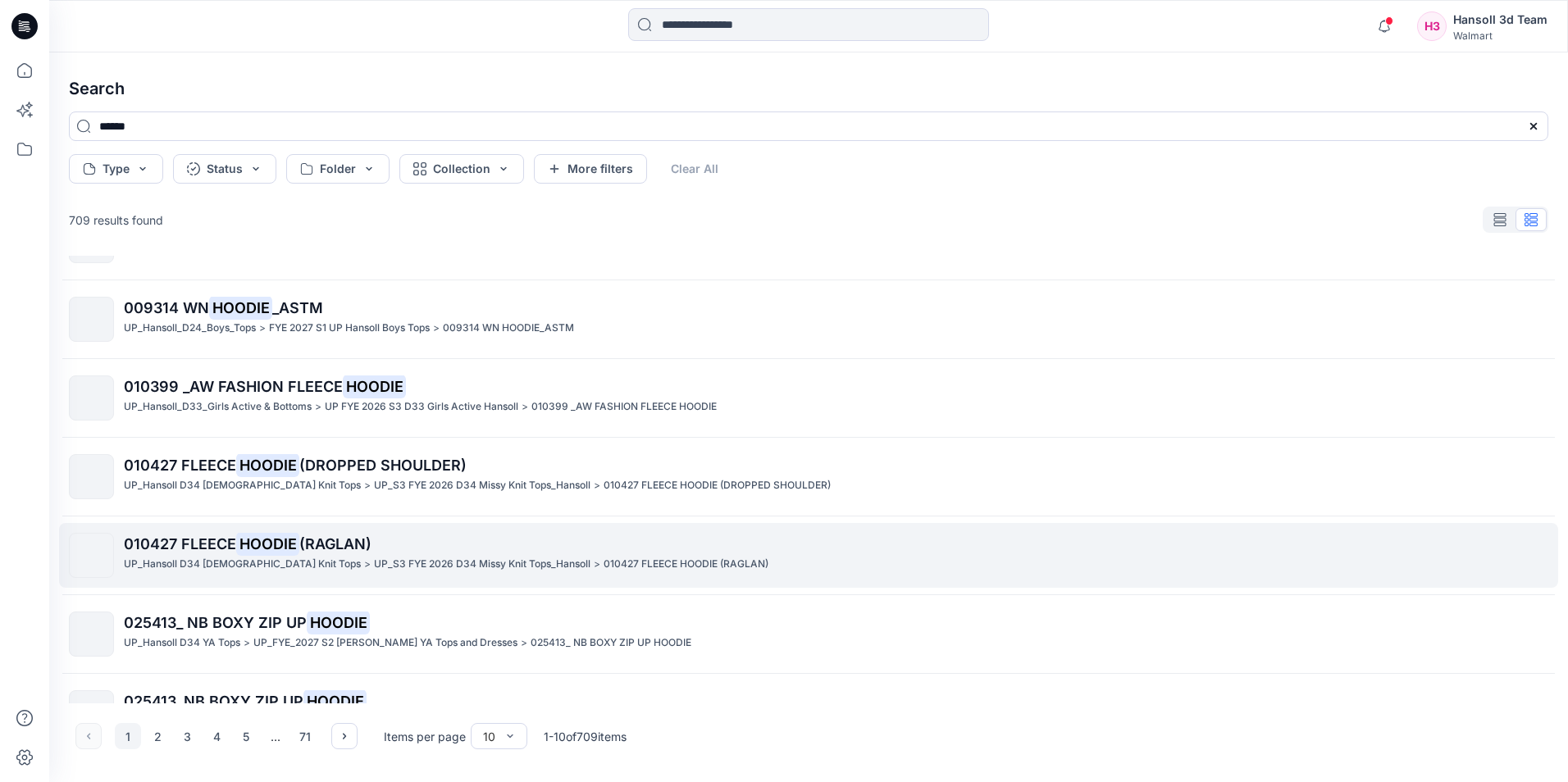
scroll to position [82, 0]
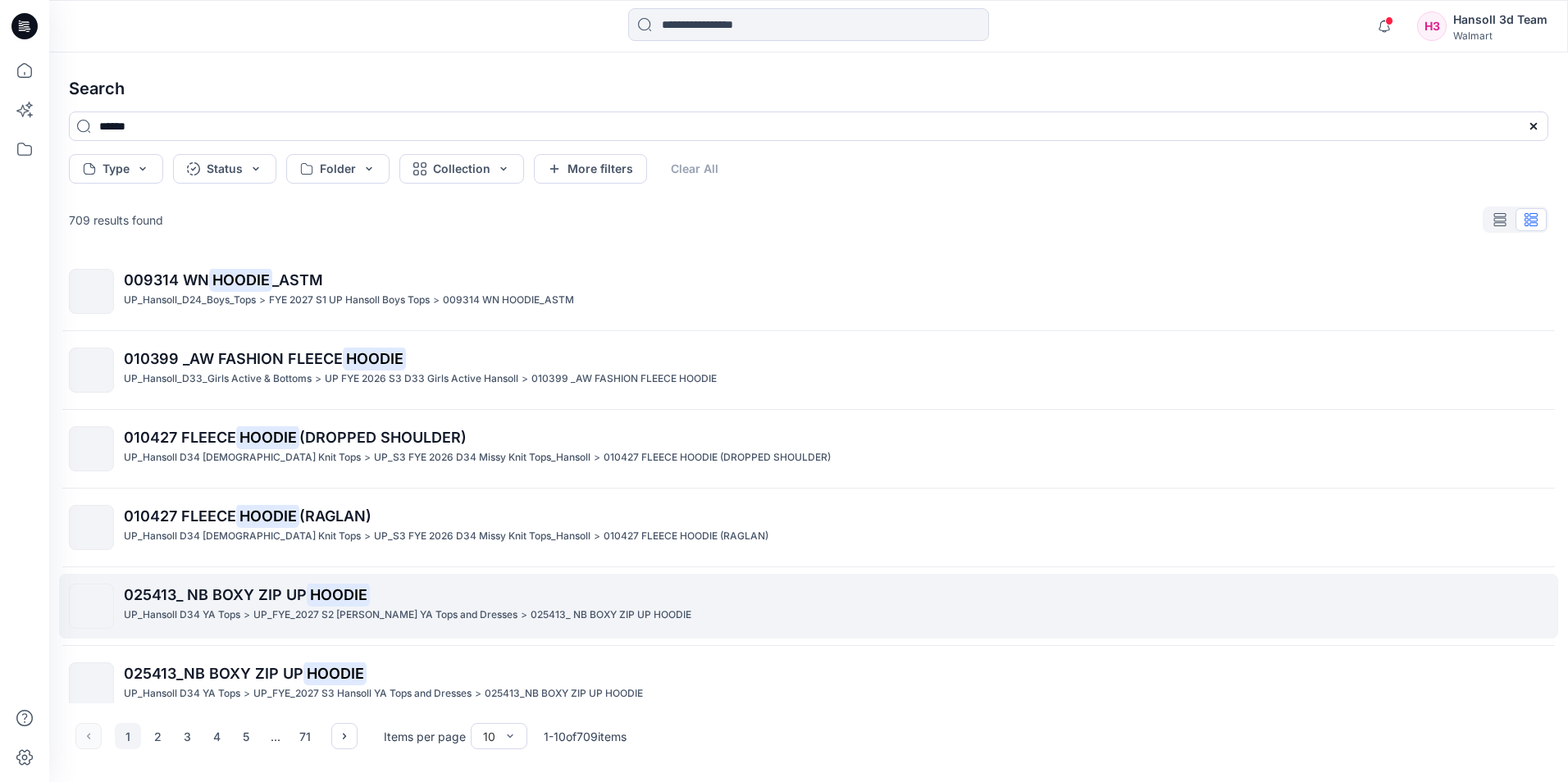
click at [229, 593] on span "025413_ NB BOXY ZIP UP" at bounding box center [215, 595] width 183 height 17
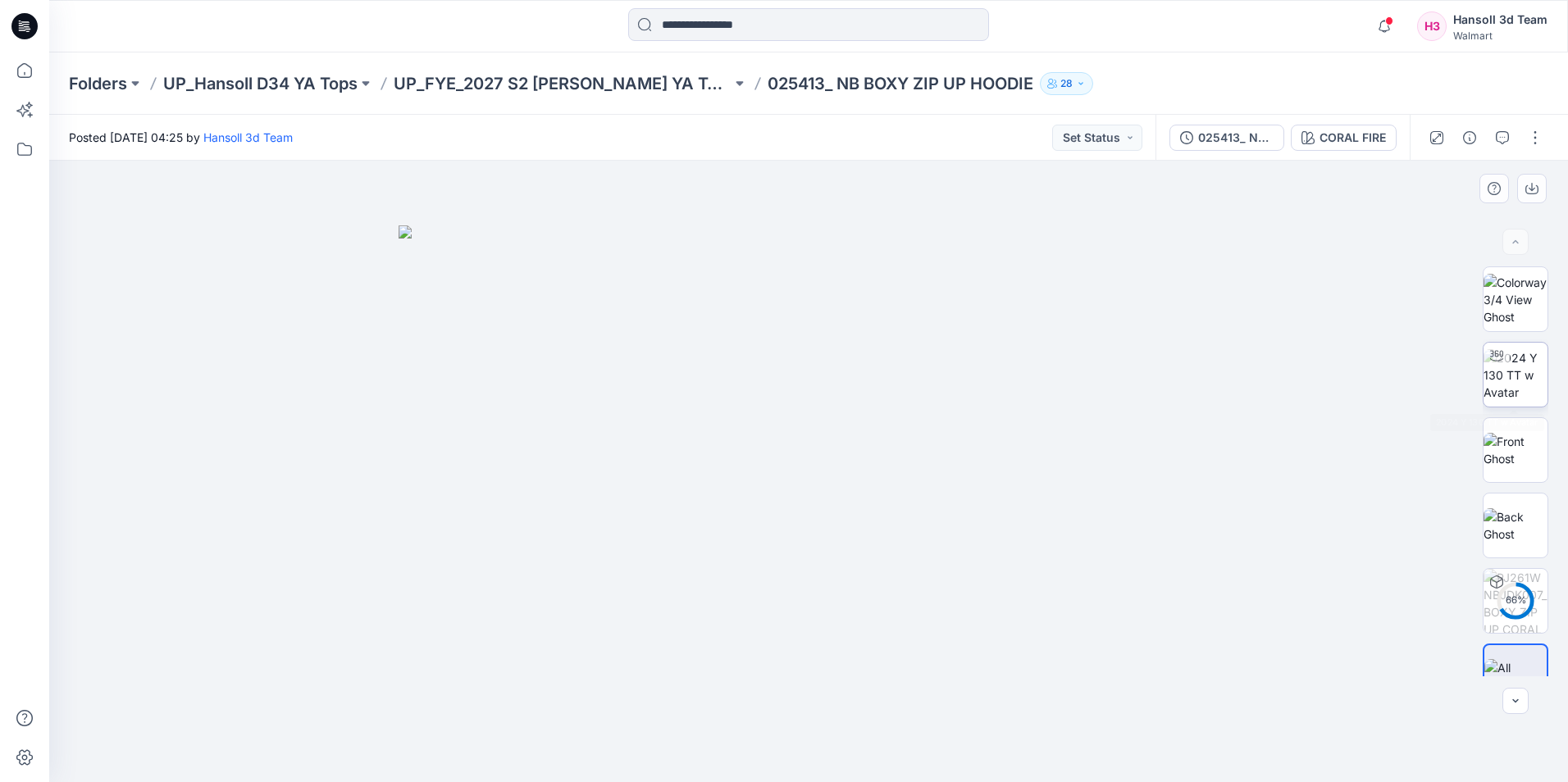
click at [1511, 378] on img at bounding box center [1515, 375] width 64 height 52
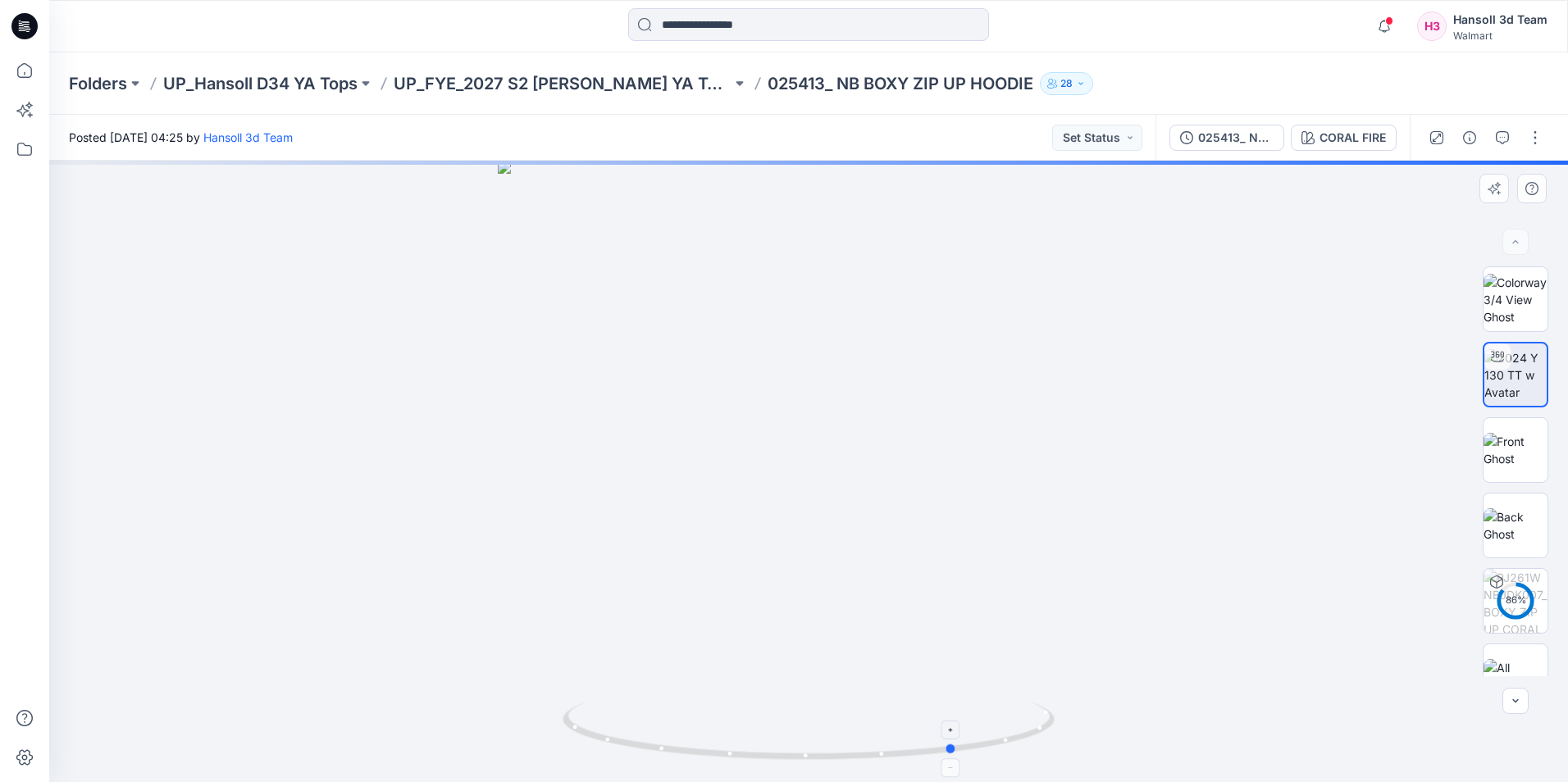
drag, startPoint x: 815, startPoint y: 758, endPoint x: 963, endPoint y: 760, distance: 148.0
click at [963, 760] on icon at bounding box center [810, 733] width 496 height 62
